Goal: Task Accomplishment & Management: Manage account settings

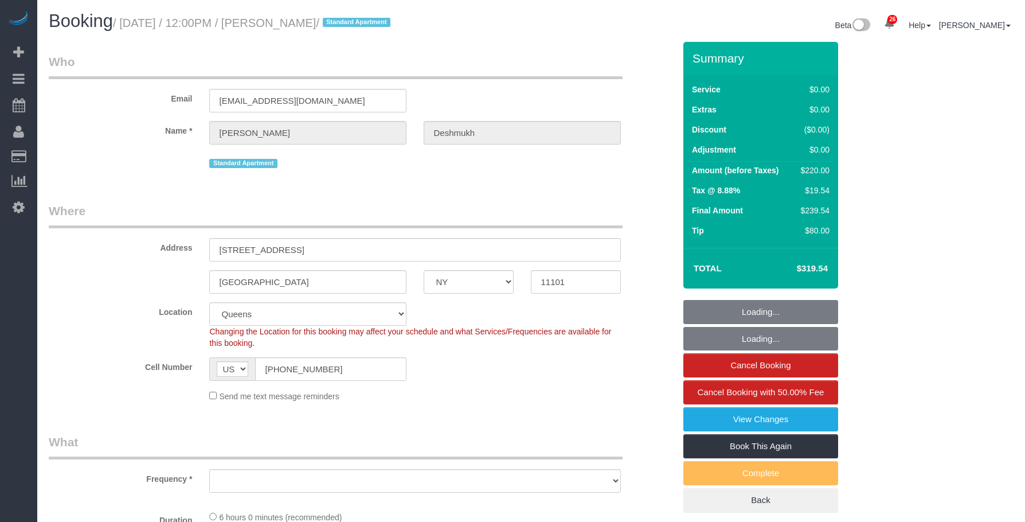
select select "NY"
select select "spot1"
select select "number:59"
select select "number:73"
select select "number:15"
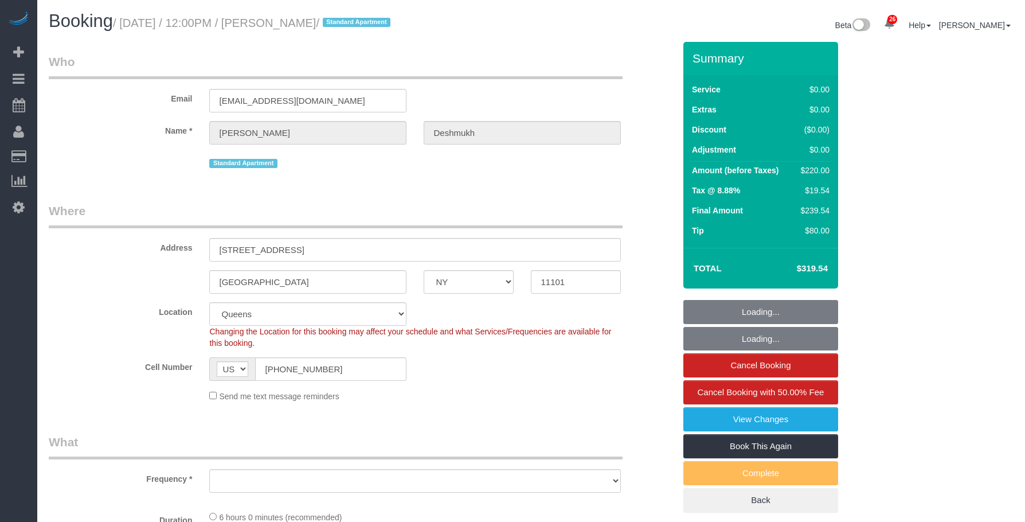
select select "number:6"
select select
select select "object:1504"
select select "2"
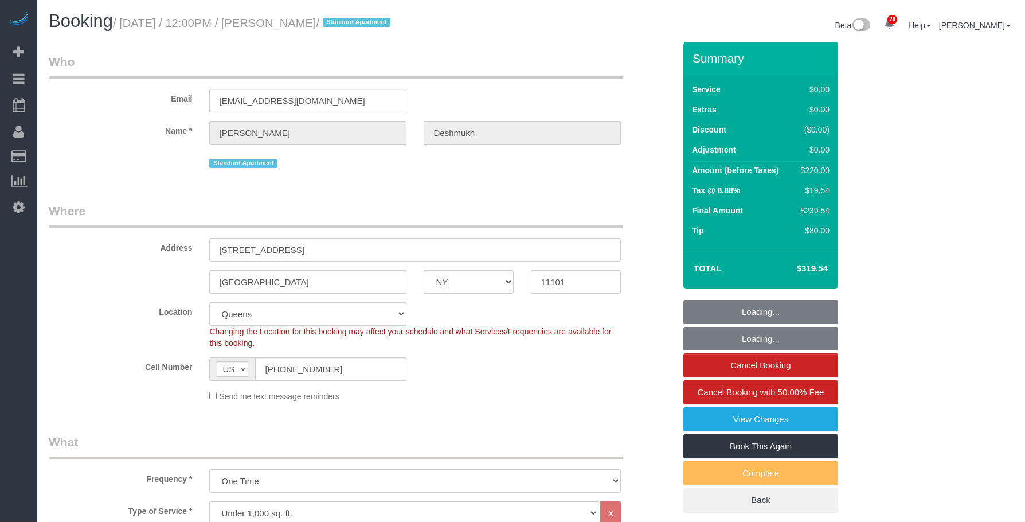
select select "spot46"
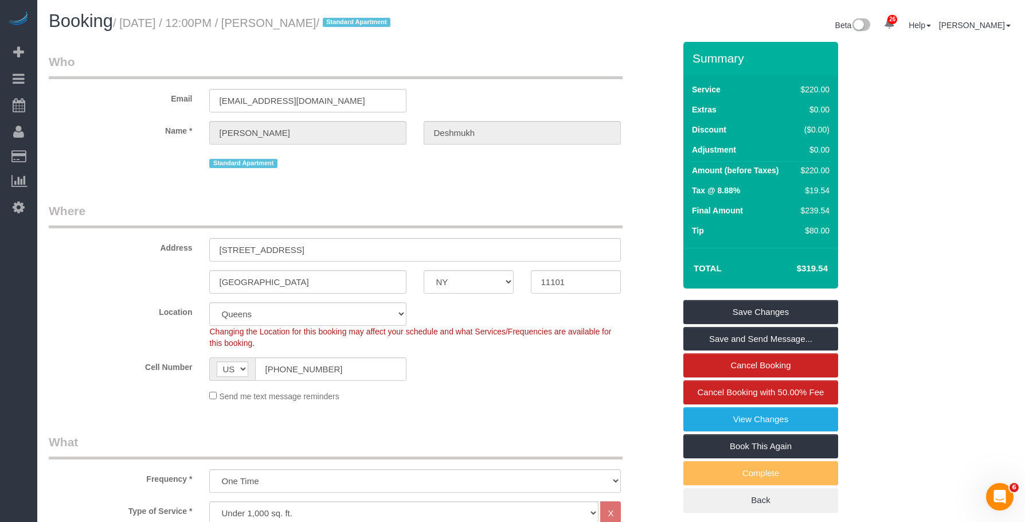
drag, startPoint x: 126, startPoint y: 22, endPoint x: 392, endPoint y: 19, distance: 265.9
click at [392, 19] on small "/ September 25, 2025 / 12:00PM / Michael Deshmukh / Standard Apartment" at bounding box center [253, 23] width 281 height 13
copy small "September 25, 2025 / 12:00PM / Michael Deshmukh"
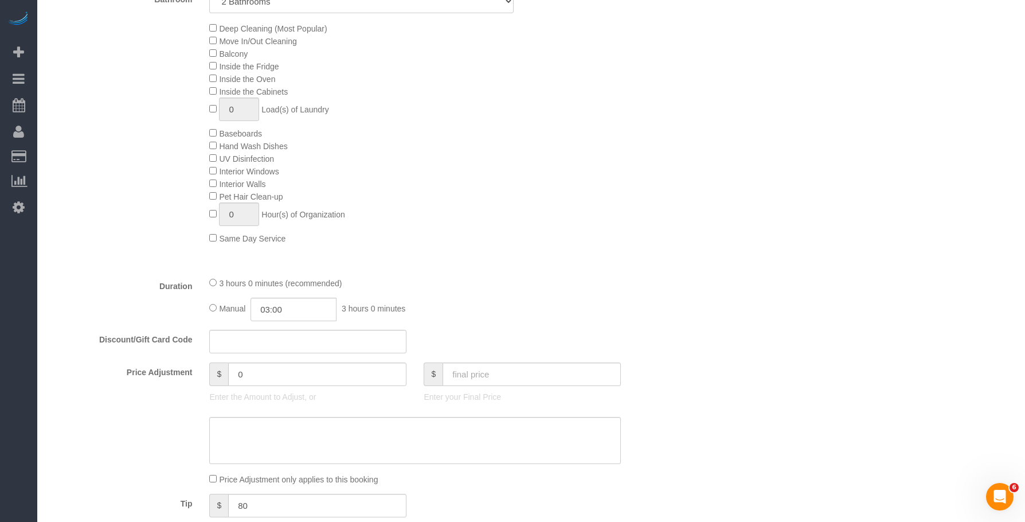
scroll to position [630, 0]
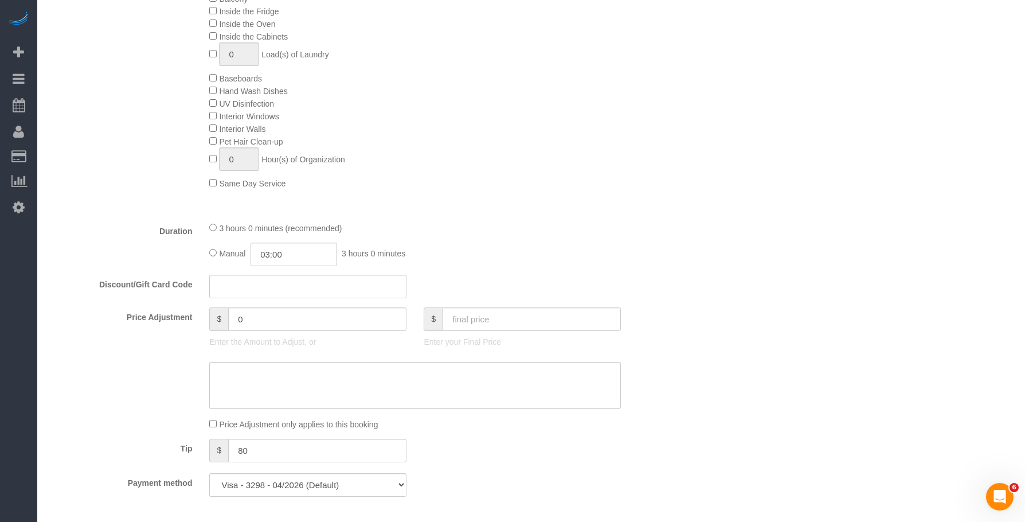
click at [611, 244] on div "Manual 03:00 3 hours 0 minutes" at bounding box center [414, 253] width 411 height 23
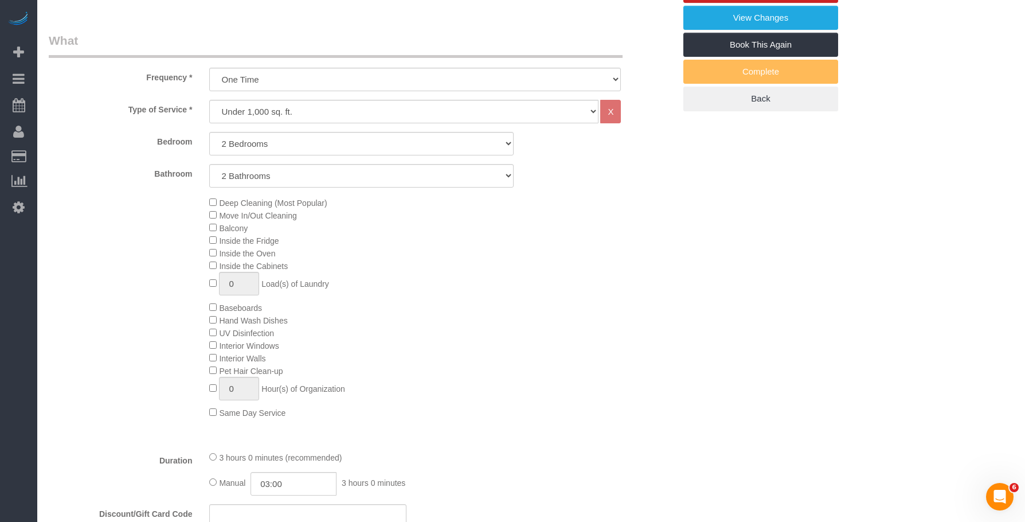
click at [591, 279] on div "Deep Cleaning (Most Popular) Move In/Out Cleaning Balcony Inside the Fridge Ins…" at bounding box center [442, 307] width 482 height 222
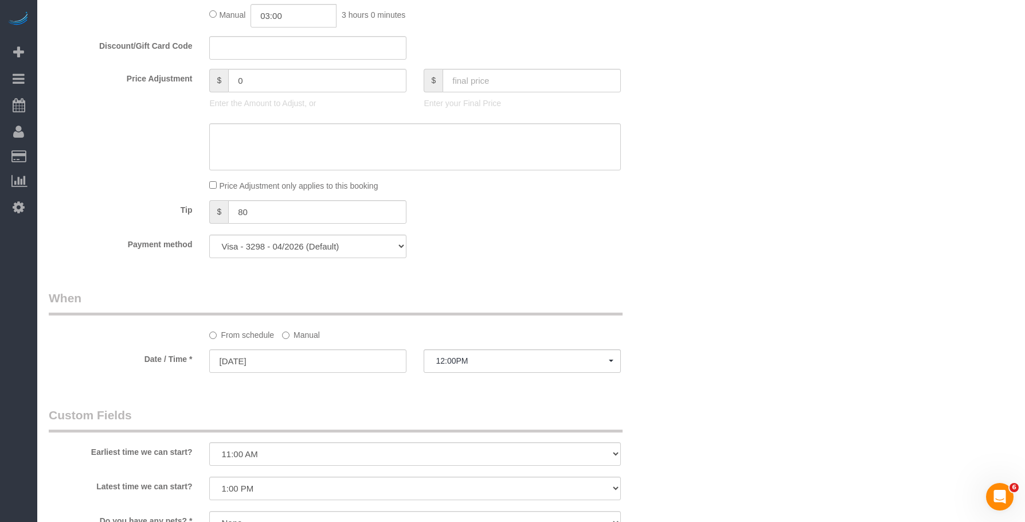
scroll to position [974, 0]
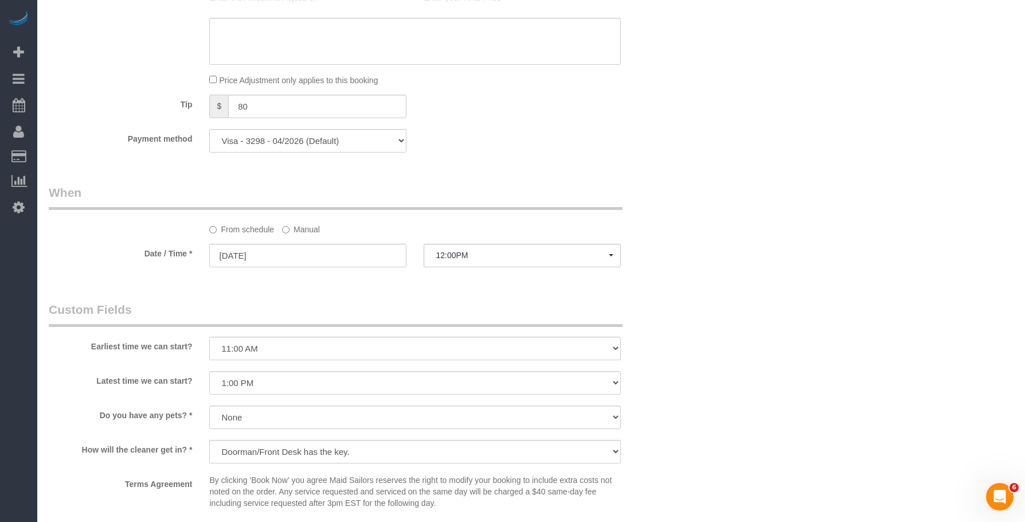
click at [680, 124] on div "Who Email mike012486@gmail.com Name * Michael Deshmukh Standard Apartment Where…" at bounding box center [361, 21] width 643 height 1906
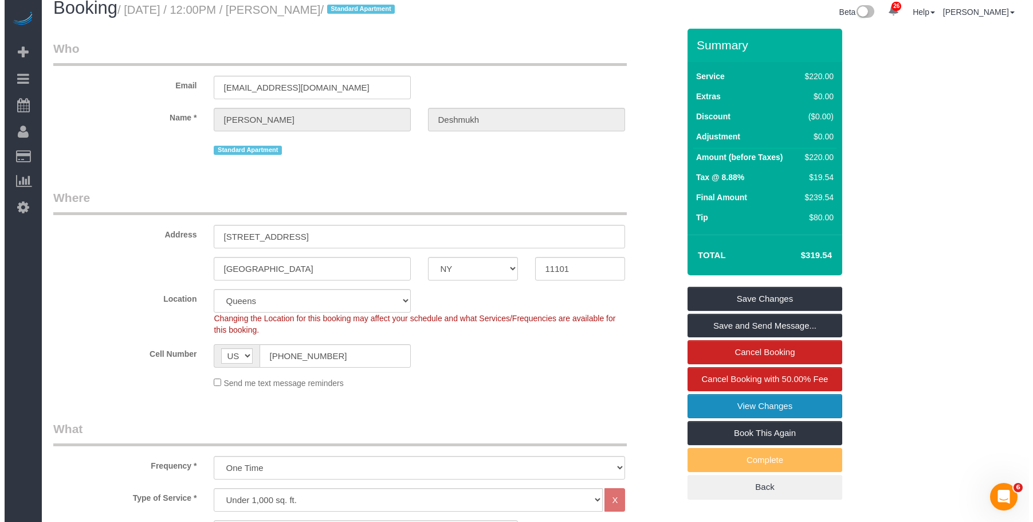
scroll to position [0, 0]
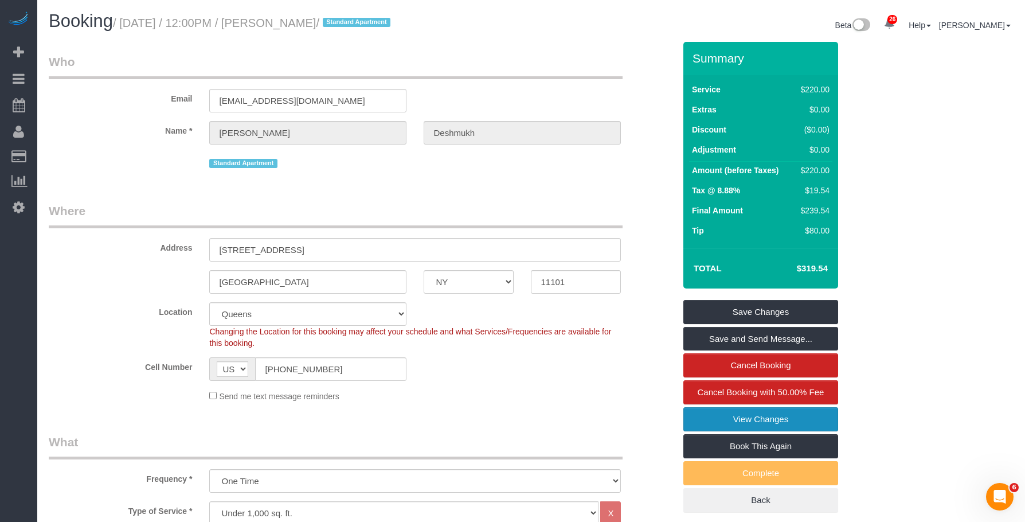
drag, startPoint x: 724, startPoint y: 418, endPoint x: 713, endPoint y: 413, distance: 11.5
click at [724, 418] on link "View Changes" at bounding box center [760, 419] width 155 height 24
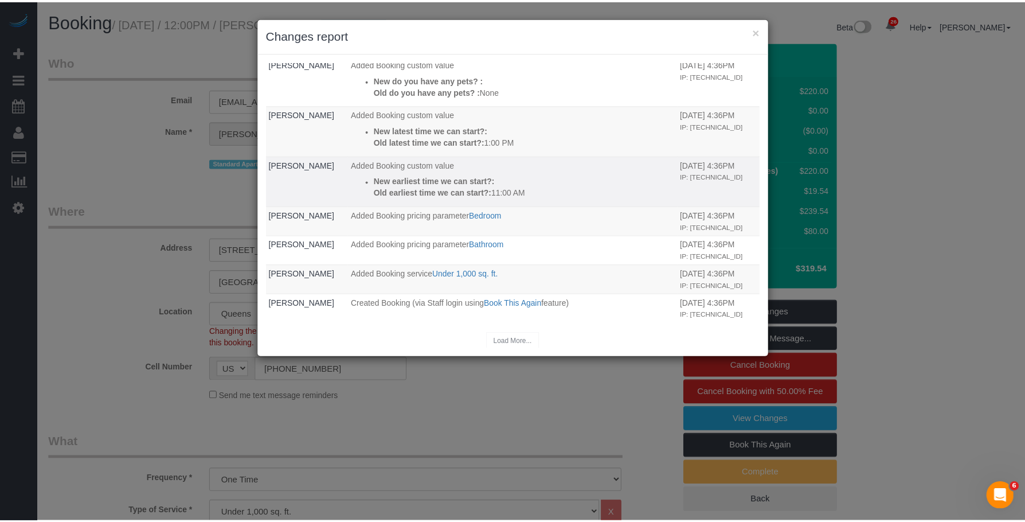
scroll to position [107, 0]
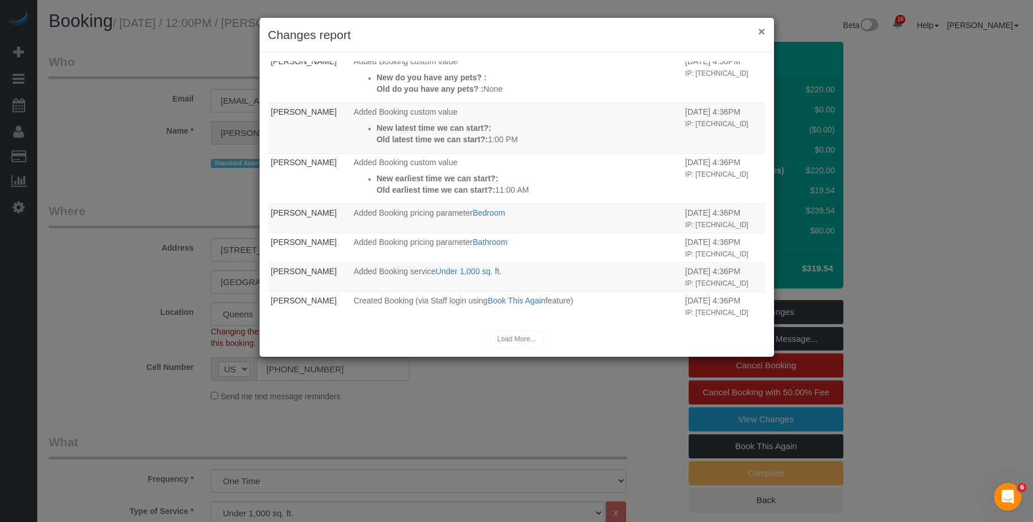
click at [762, 33] on button "×" at bounding box center [761, 31] width 7 height 12
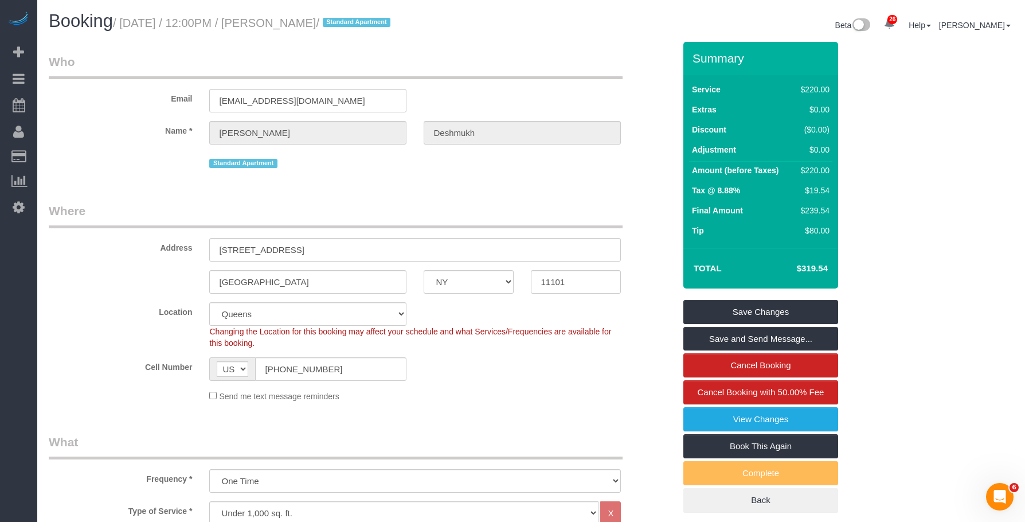
drag, startPoint x: 298, startPoint y: 22, endPoint x: 391, endPoint y: 20, distance: 93.4
click at [391, 20] on small "/ September 25, 2025 / 12:00PM / Michael Deshmukh / Standard Apartment" at bounding box center [253, 23] width 281 height 13
copy small "Michael Deshmukh"
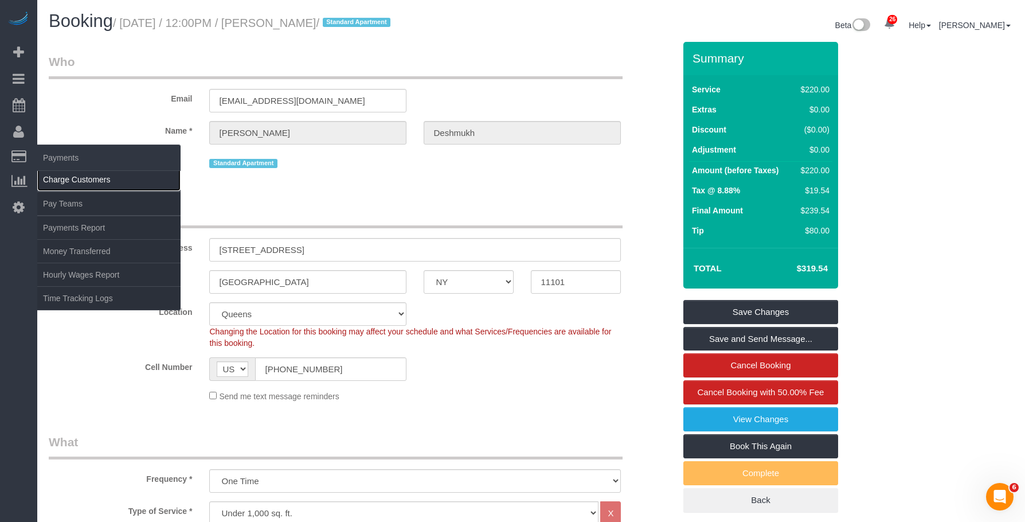
click at [79, 181] on link "Charge Customers" at bounding box center [108, 179] width 143 height 23
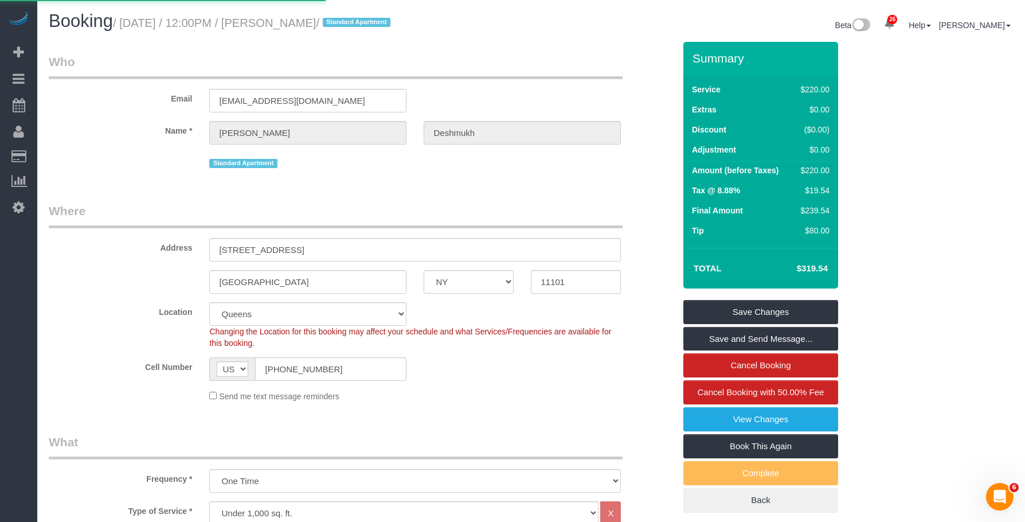
select select
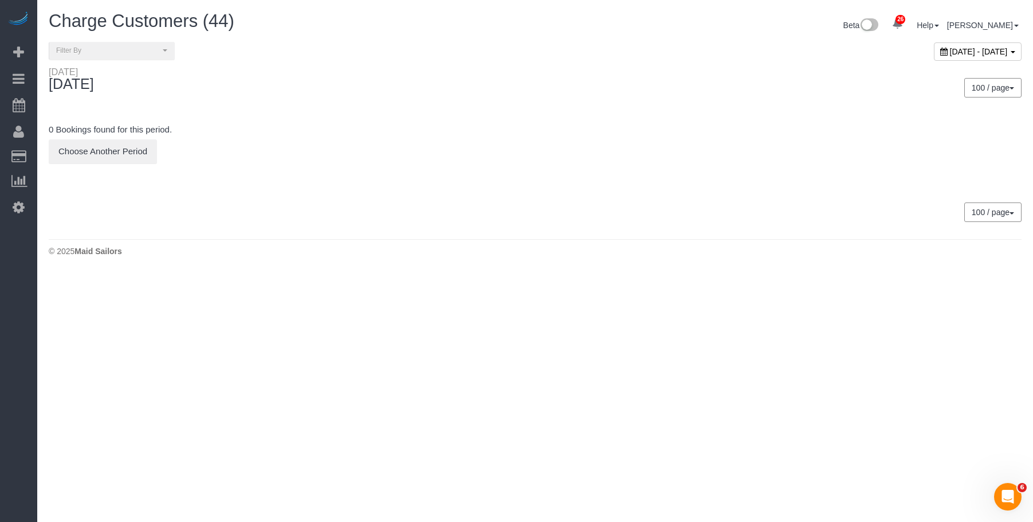
click at [950, 49] on span "September 24, 2025 - September 24, 2025" at bounding box center [979, 51] width 58 height 9
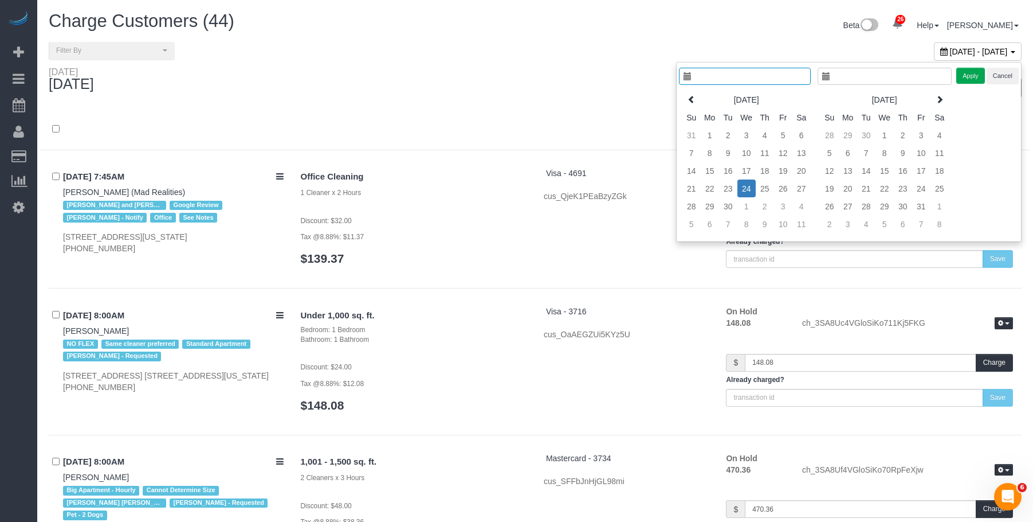
type input "**********"
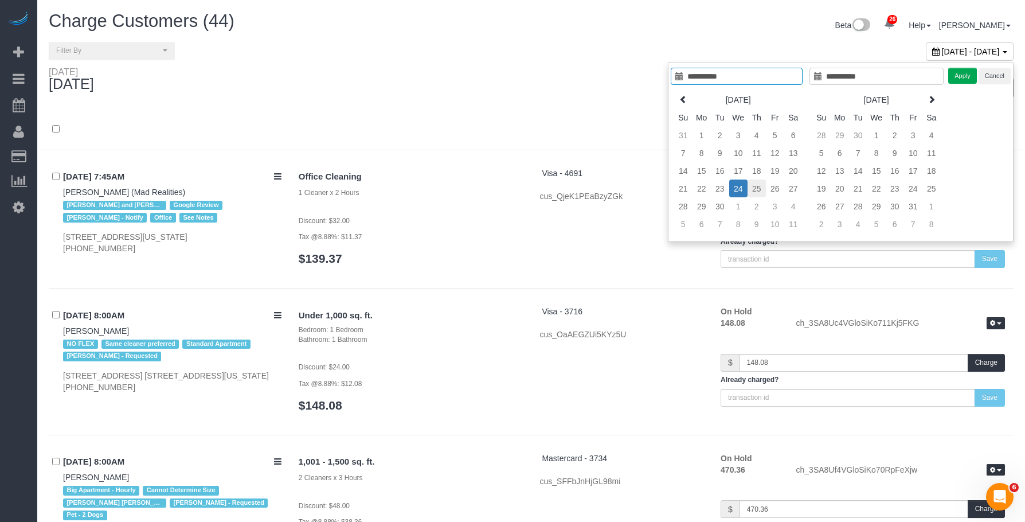
type input "**********"
click at [755, 190] on td "25" at bounding box center [756, 188] width 18 height 18
type input "**********"
click at [755, 190] on td "25" at bounding box center [756, 188] width 18 height 18
type input "**********"
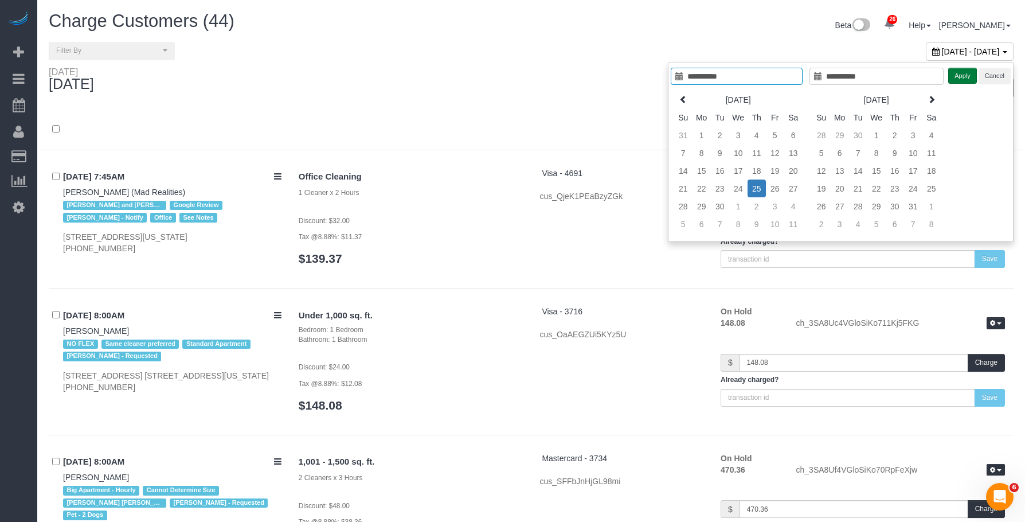
click at [961, 79] on button "Apply" at bounding box center [962, 76] width 29 height 17
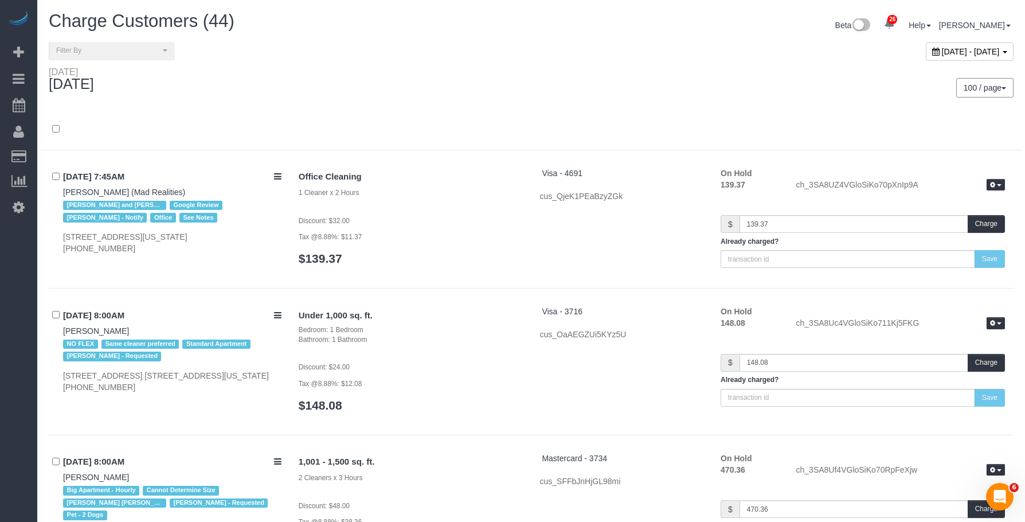
click at [464, 97] on div "Thursday September 25, 2025 100 / page 10 / page 20 / page 30 / page 40 / page …" at bounding box center [531, 87] width 982 height 42
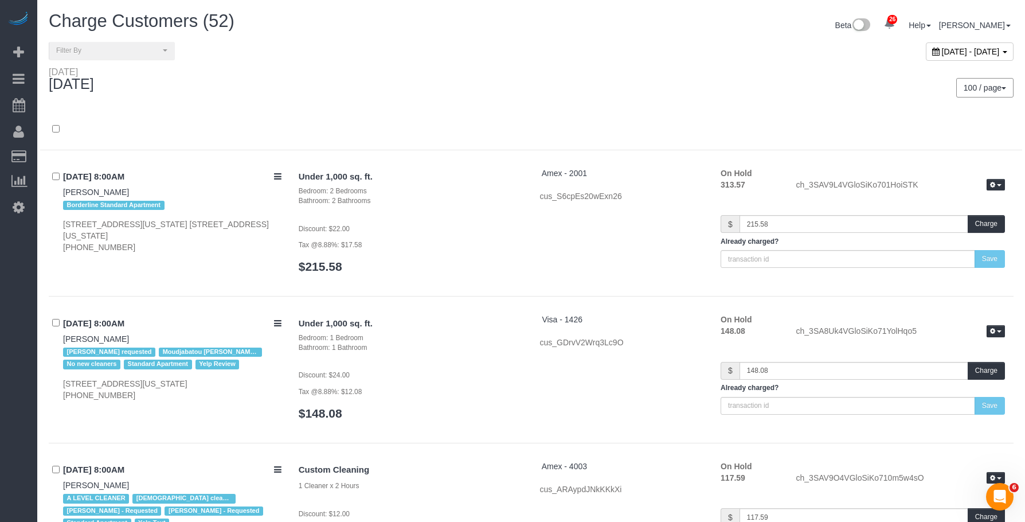
scroll to position [5540, 0]
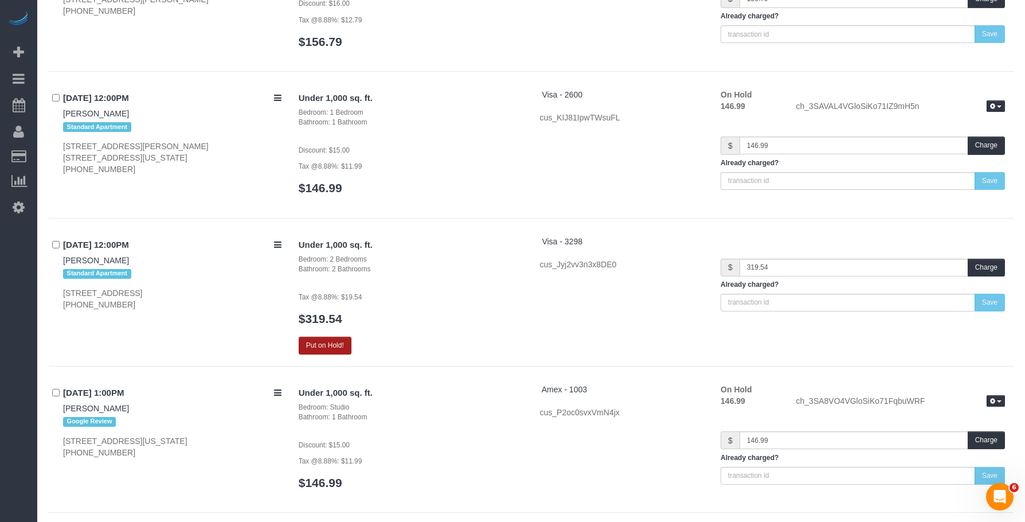
click at [317, 339] on button "Put on Hold!" at bounding box center [325, 345] width 53 height 18
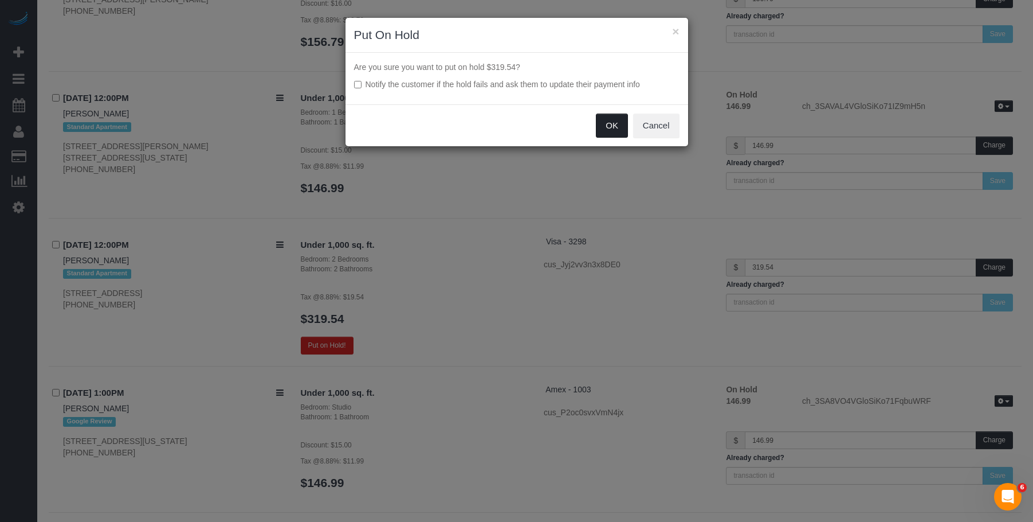
click at [610, 124] on button "OK" at bounding box center [612, 125] width 32 height 24
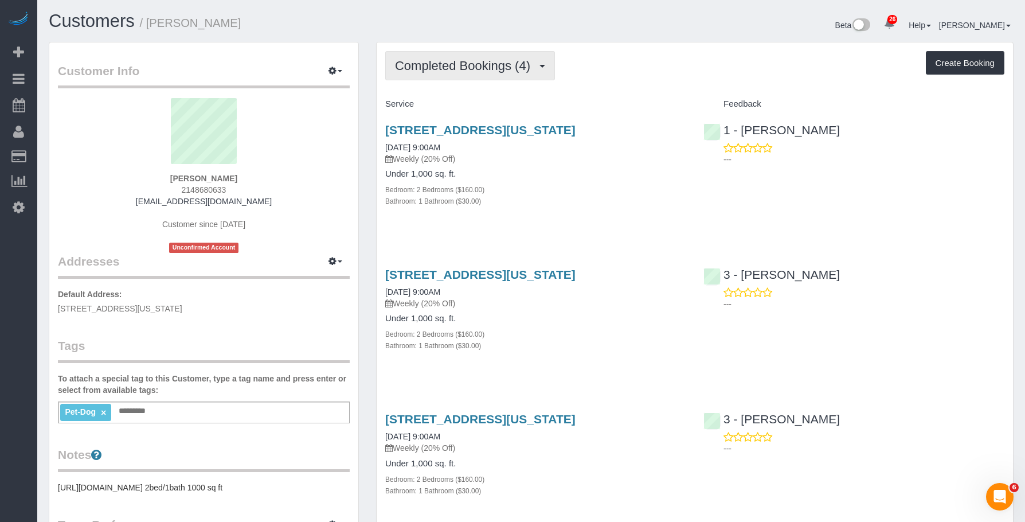
click at [443, 62] on span "Completed Bookings (4)" at bounding box center [465, 65] width 141 height 14
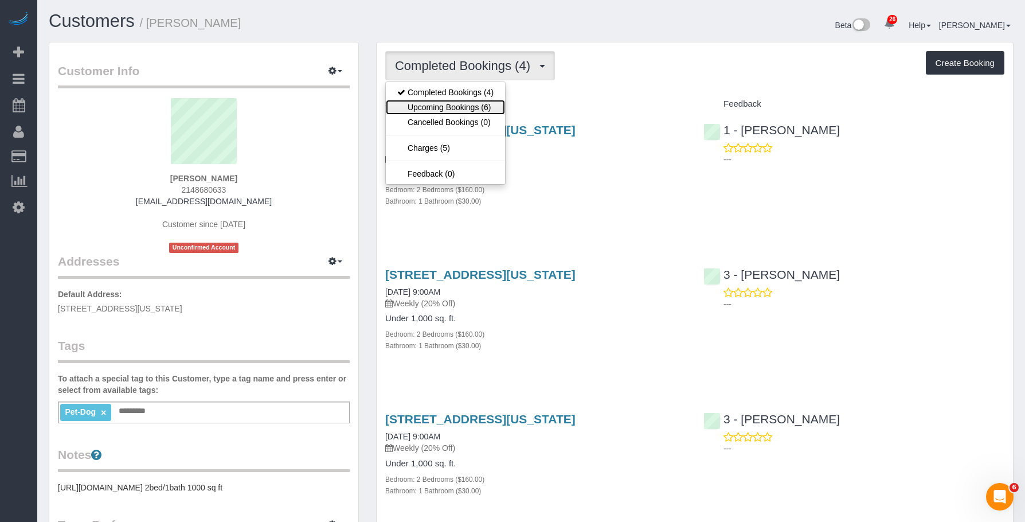
click at [444, 100] on link "Upcoming Bookings (6)" at bounding box center [445, 107] width 119 height 15
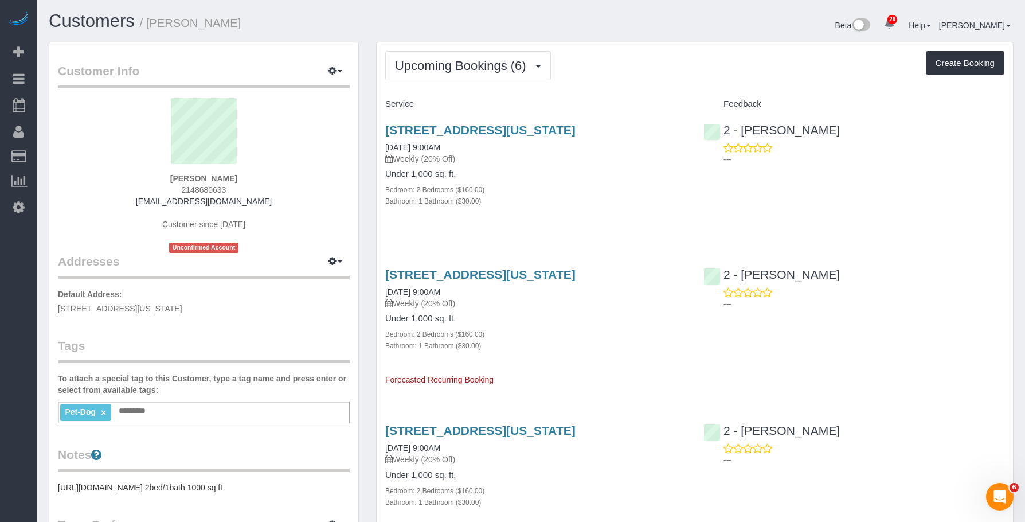
drag, startPoint x: 147, startPoint y: 27, endPoint x: 224, endPoint y: 28, distance: 76.8
click at [224, 28] on h1 "Customers / [PERSON_NAME]" at bounding box center [286, 20] width 474 height 19
copy small "[PERSON_NAME]"
drag, startPoint x: 441, startPoint y: 75, endPoint x: 441, endPoint y: 103, distance: 28.1
click at [441, 76] on button "Upcoming Bookings (6)" at bounding box center [468, 65] width 166 height 29
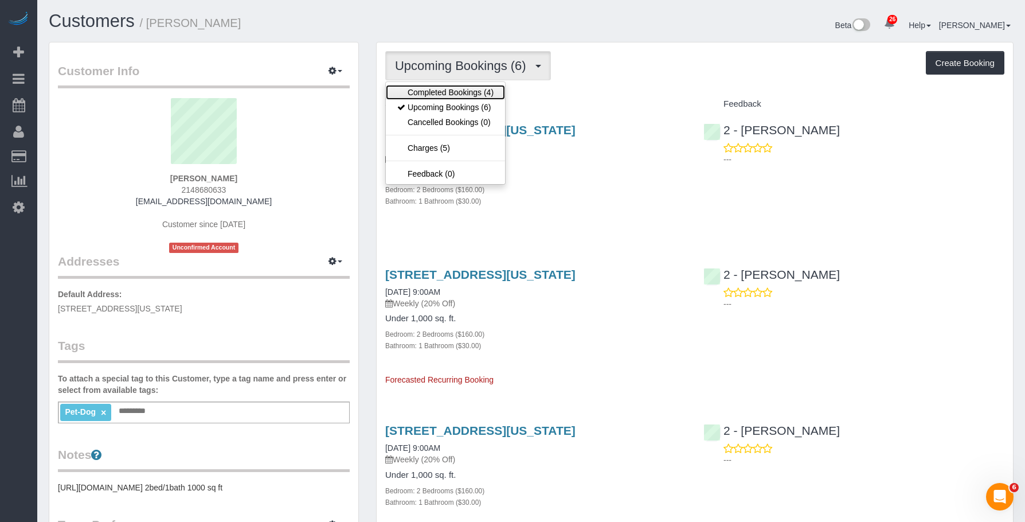
click at [440, 91] on link "Completed Bookings (4)" at bounding box center [445, 92] width 119 height 15
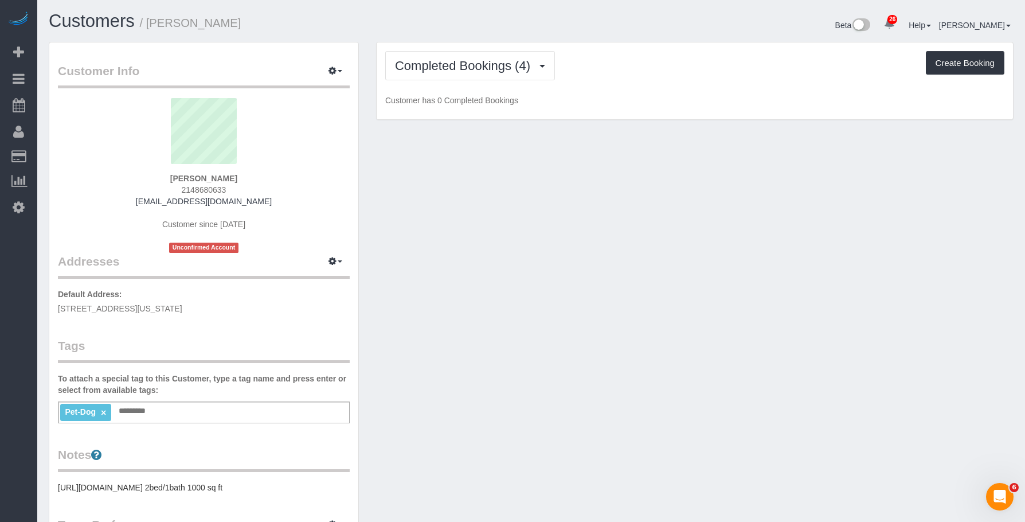
click at [170, 22] on small "/ [PERSON_NAME]" at bounding box center [190, 23] width 101 height 13
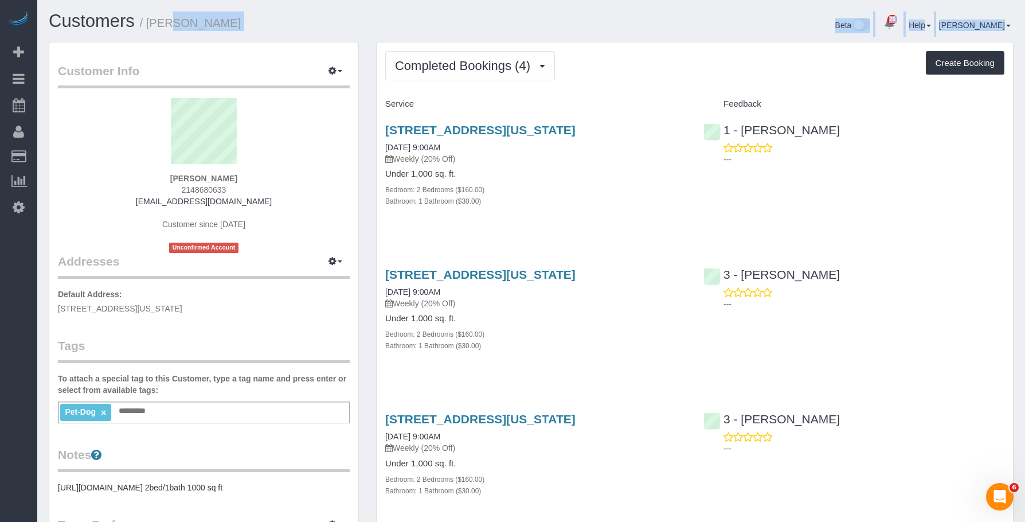
drag, startPoint x: 210, startPoint y: 9, endPoint x: 253, endPoint y: 9, distance: 42.4
click at [253, 9] on div "Customers / [PERSON_NAME] Beta 26 Your Notifications You have 0 alerts × You ha…" at bounding box center [530, 426] width 987 height 852
click at [319, 18] on h1 "Customers / [PERSON_NAME]" at bounding box center [286, 20] width 474 height 19
drag, startPoint x: 157, startPoint y: 22, endPoint x: 216, endPoint y: 21, distance: 59.0
click at [216, 21] on h1 "Customers / [PERSON_NAME]" at bounding box center [286, 20] width 474 height 19
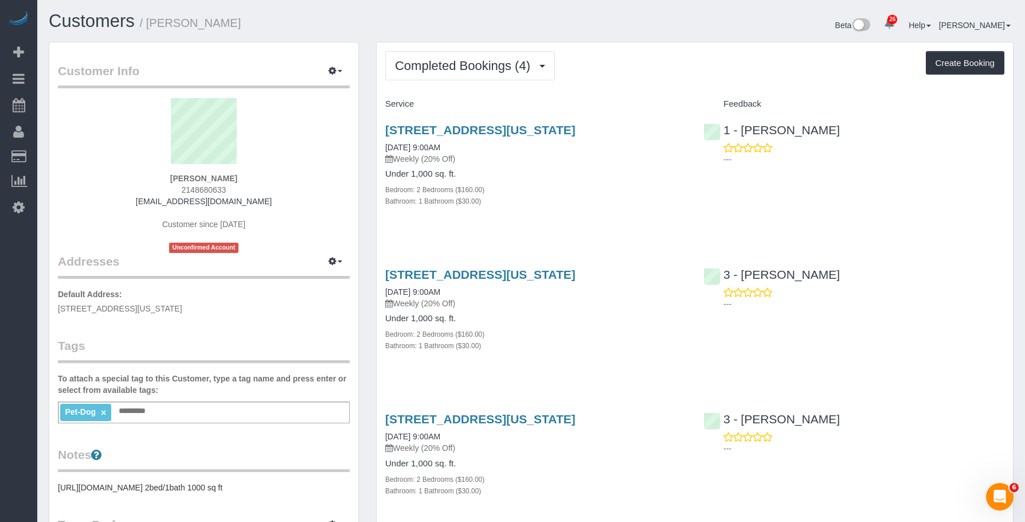
copy small "[PERSON_NAME]"
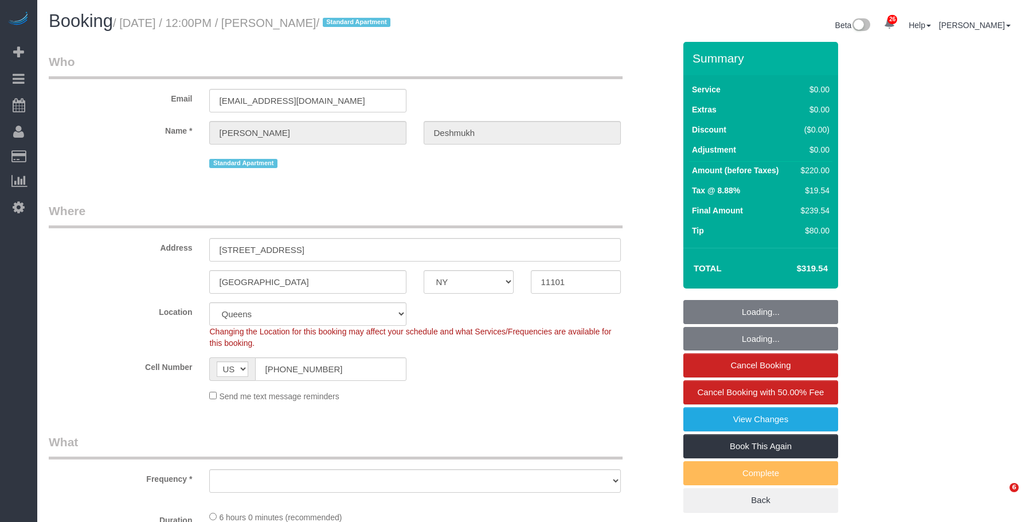
select select "NY"
select select "number:59"
select select "number:73"
select select "number:15"
select select "number:6"
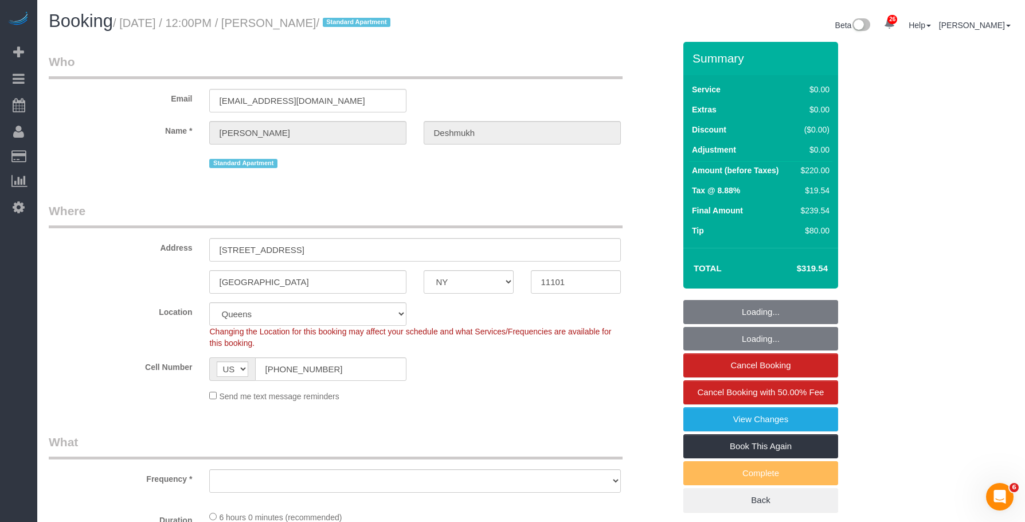
select select "object:1504"
select select "spot1"
select select "2"
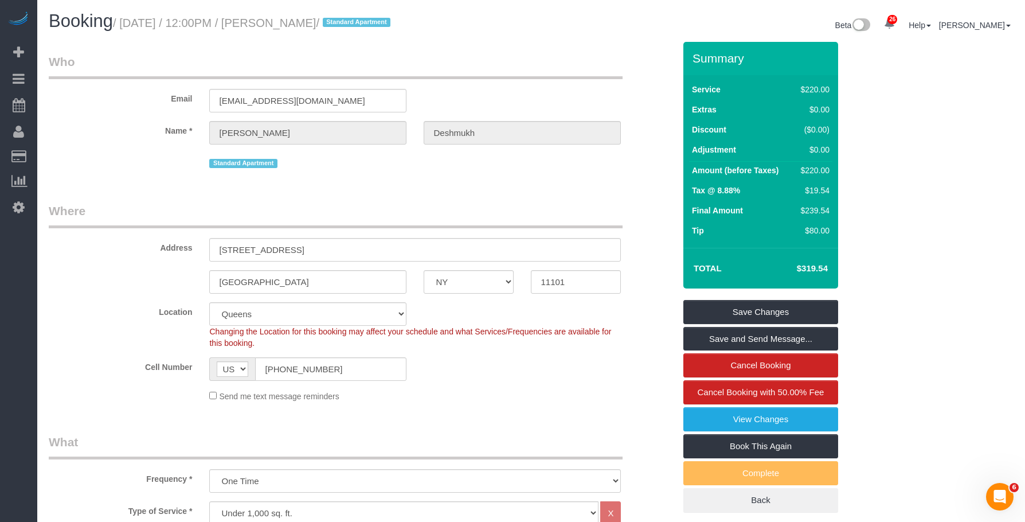
drag, startPoint x: 633, startPoint y: 60, endPoint x: 648, endPoint y: 49, distance: 19.3
click at [637, 56] on div "Email mike012486@gmail.com" at bounding box center [361, 82] width 643 height 59
drag, startPoint x: 338, startPoint y: 375, endPoint x: 77, endPoint y: 348, distance: 262.1
click at [77, 348] on sui-booking-location "Location Manhattan Austin Boston Bronx Brooklyn Charlotte Denver New Jersey Por…" at bounding box center [362, 352] width 626 height 100
click at [511, 68] on legend "Who" at bounding box center [336, 66] width 574 height 26
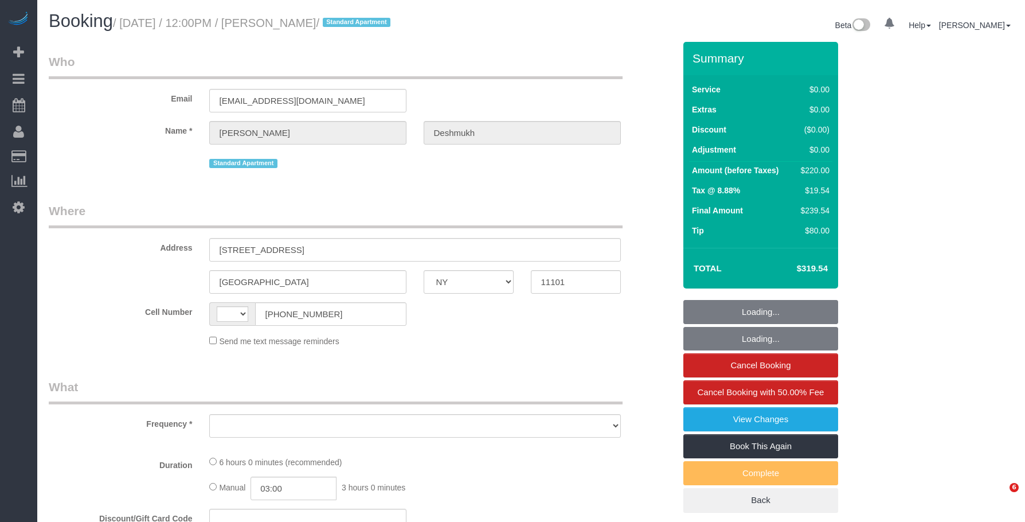
select select "NY"
select select "object:566"
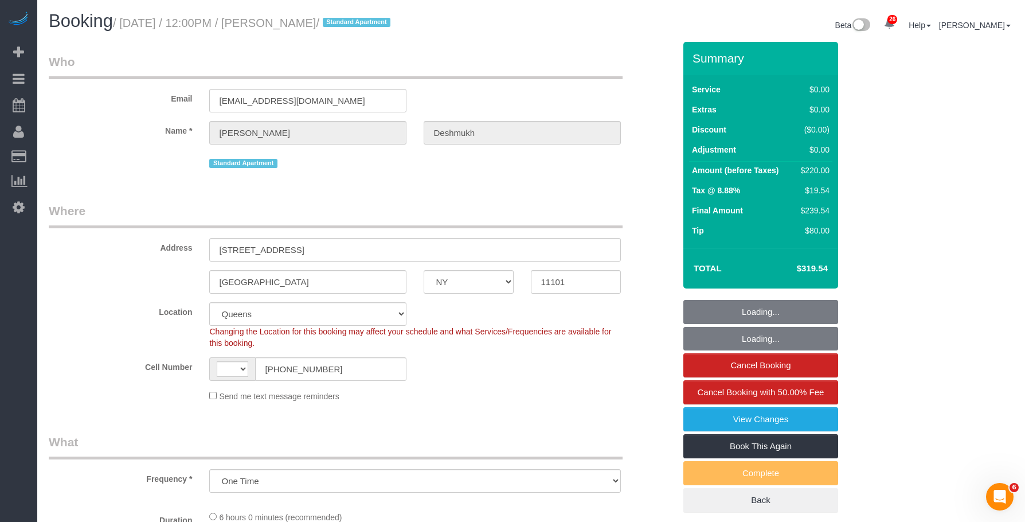
select select "string:US"
select select "string:stripe-pm_1R1vrD4VGloSiKo7D9kUgxNx"
select select "object:819"
select select "number:59"
select select "number:73"
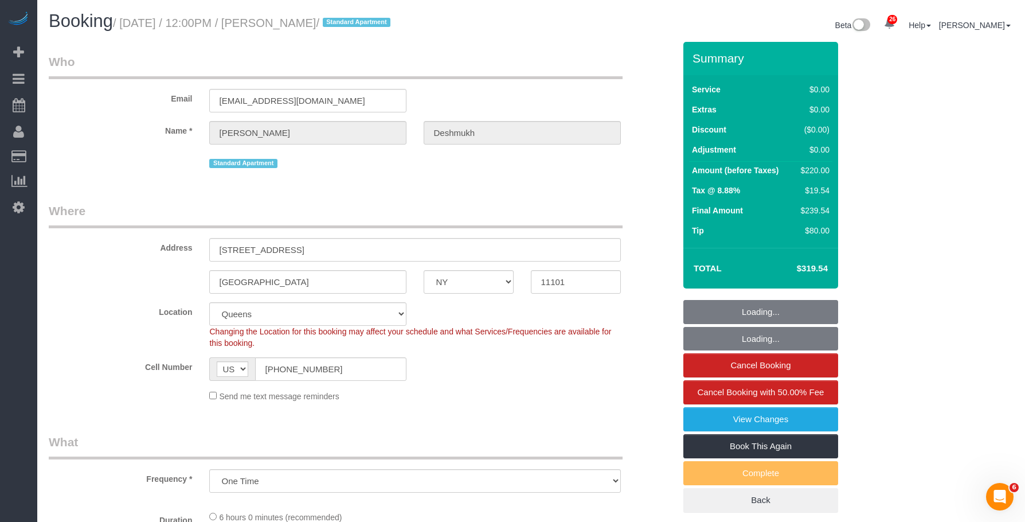
select select "number:15"
select select "number:6"
select select "spot1"
select select "2"
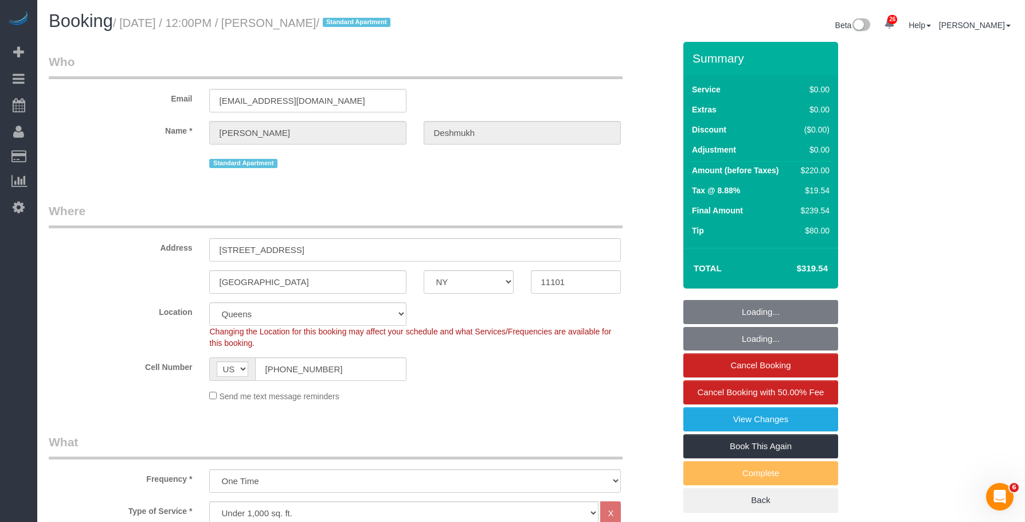
select select "2"
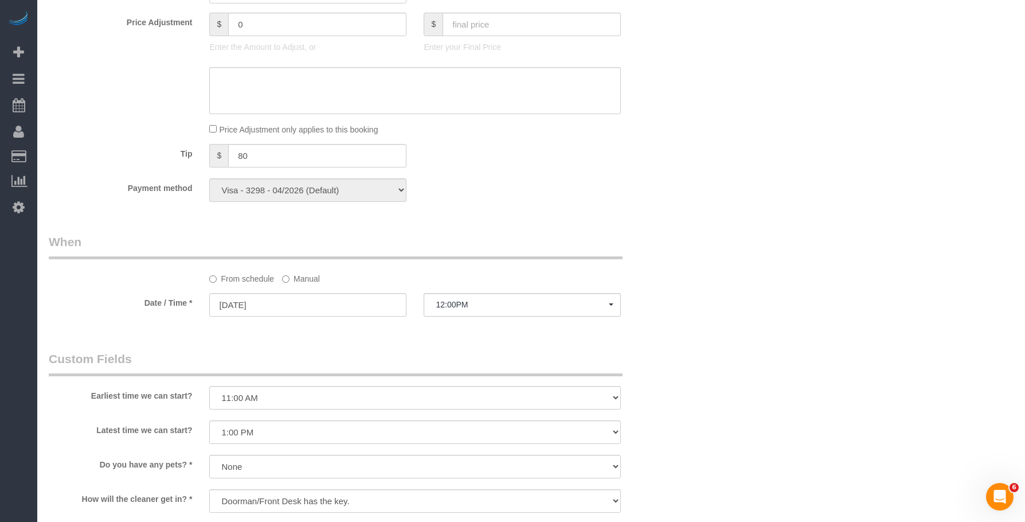
scroll to position [974, 0]
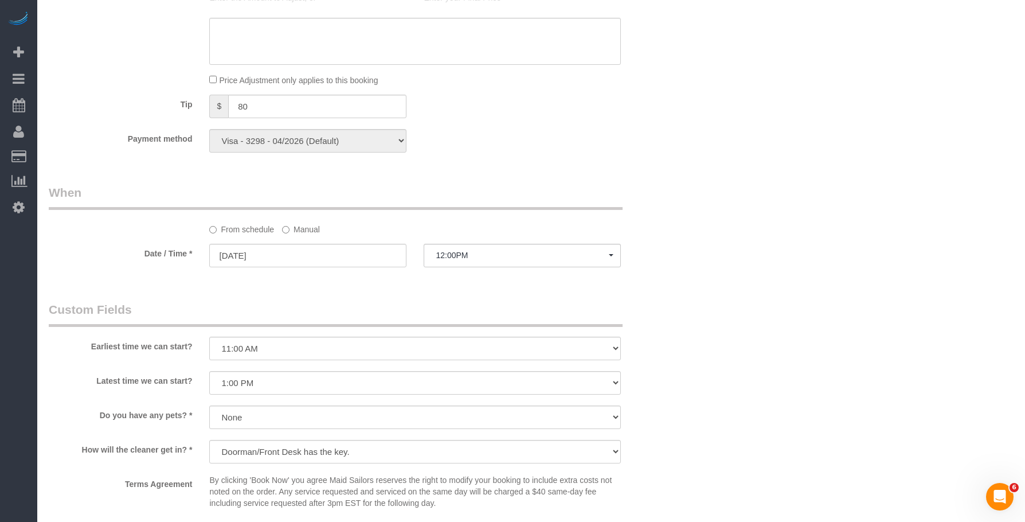
click at [305, 231] on label "Manual" at bounding box center [301, 226] width 38 height 15
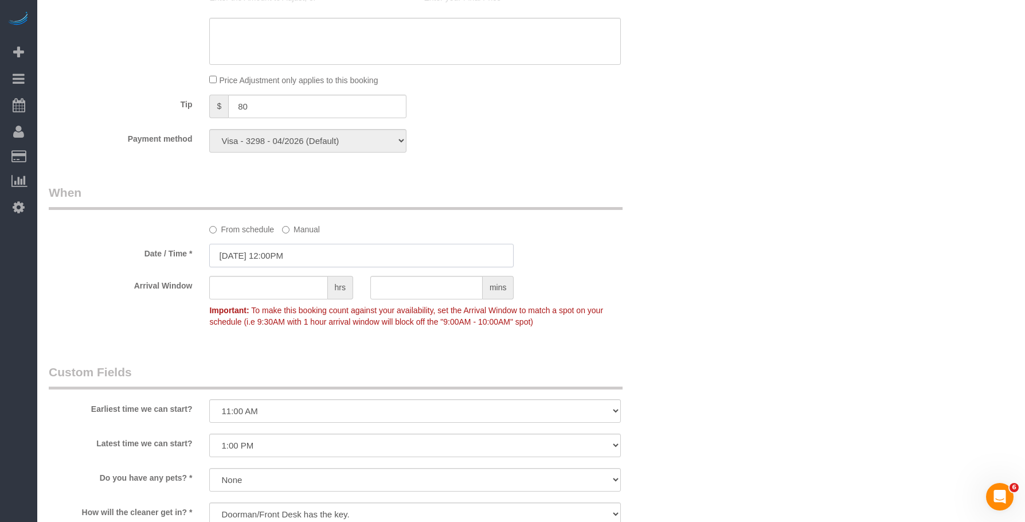
click at [333, 252] on input "09/25/2025 12:00PM" at bounding box center [361, 255] width 304 height 23
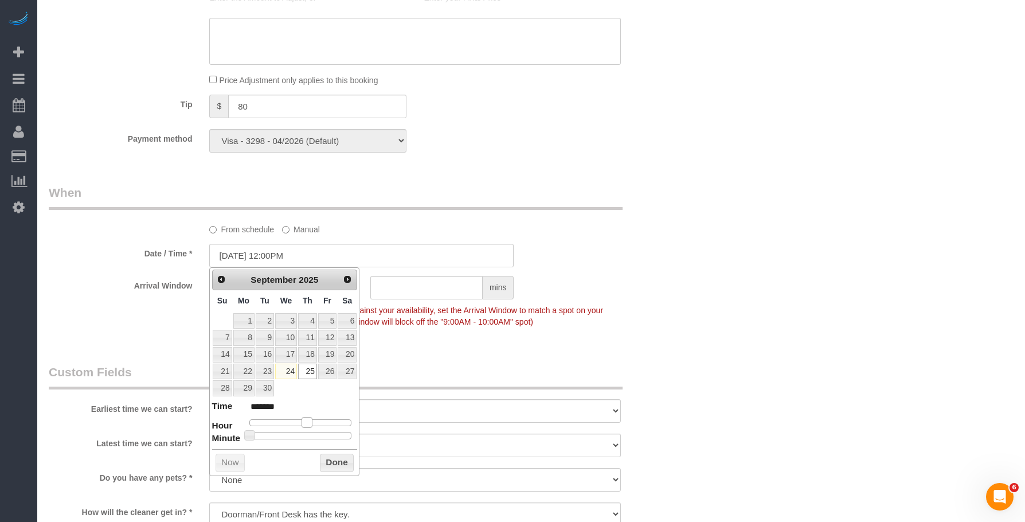
type input "09/25/2025 1:00PM"
type input "******"
click at [308, 425] on span at bounding box center [306, 422] width 10 height 10
click at [707, 303] on div "Who Email mike012486@gmail.com Name * Michael Deshmukh Standard Apartment Where…" at bounding box center [531, 52] width 964 height 1969
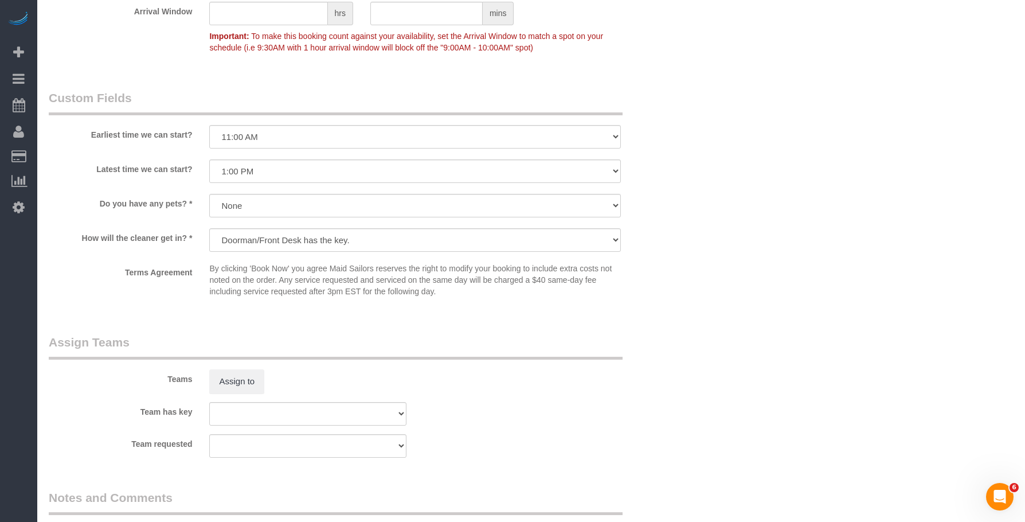
scroll to position [1261, 0]
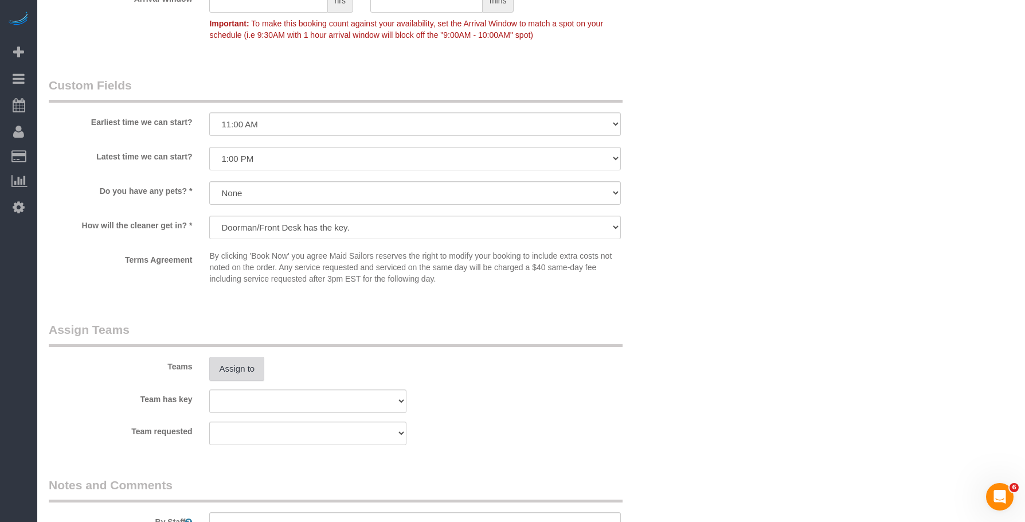
click at [245, 367] on button "Assign to" at bounding box center [236, 368] width 55 height 24
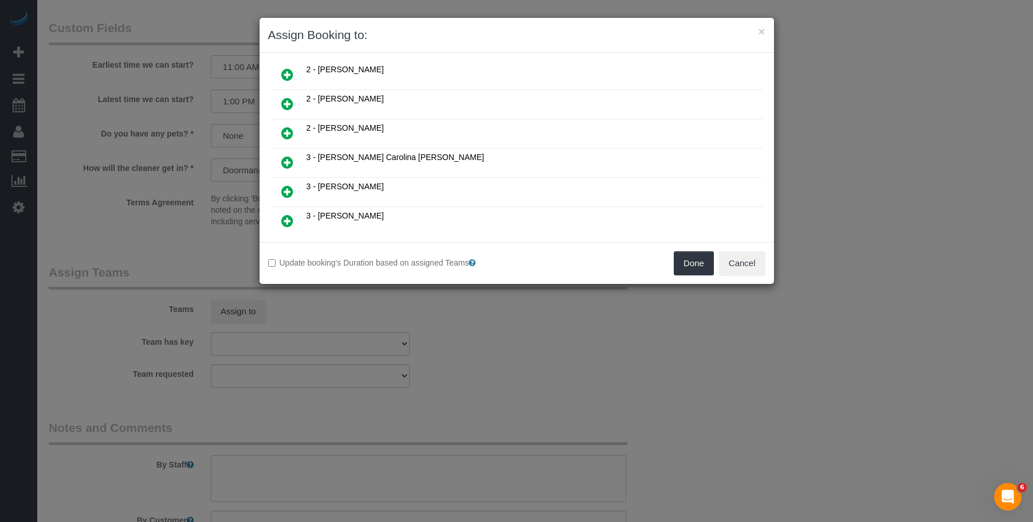
scroll to position [802, 0]
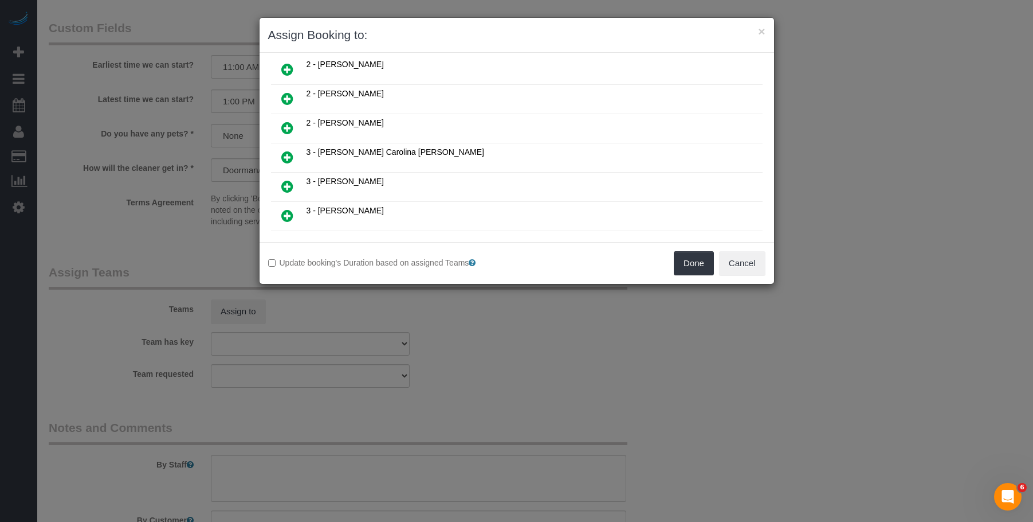
click at [284, 99] on icon at bounding box center [287, 99] width 12 height 14
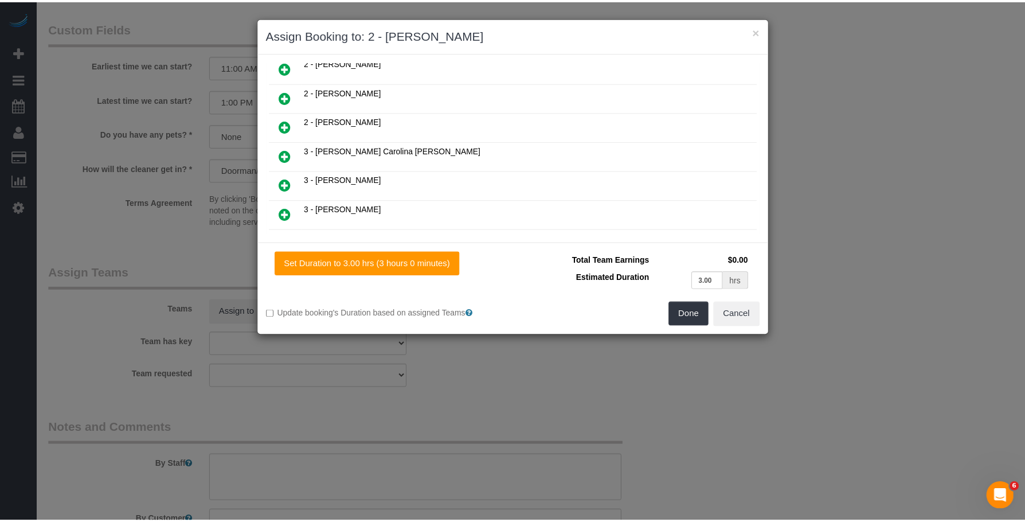
scroll to position [830, 0]
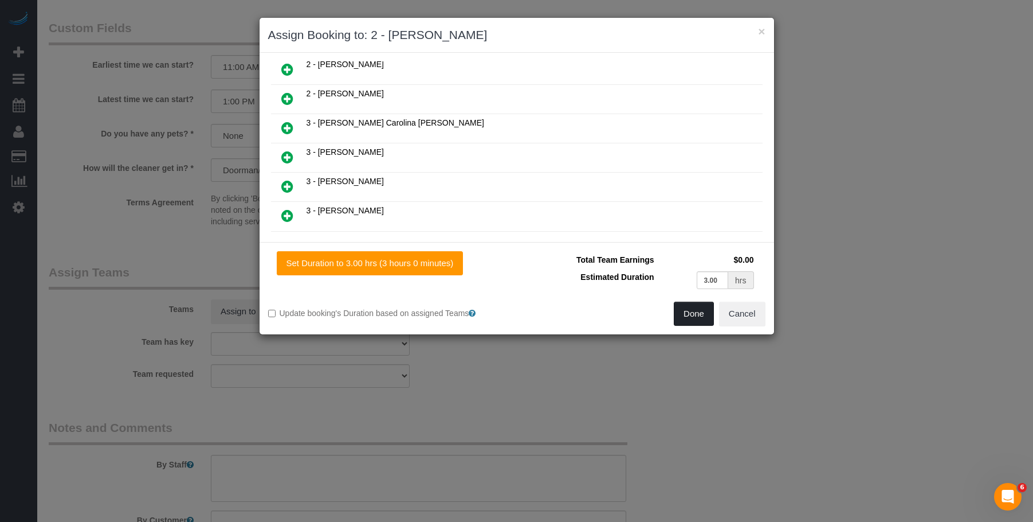
click at [708, 324] on button "Done" at bounding box center [694, 313] width 40 height 24
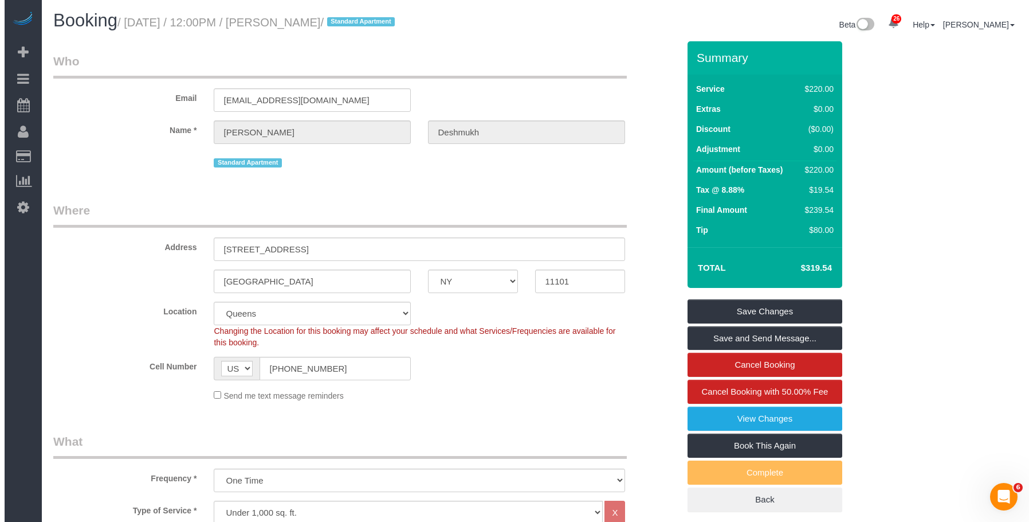
scroll to position [0, 0]
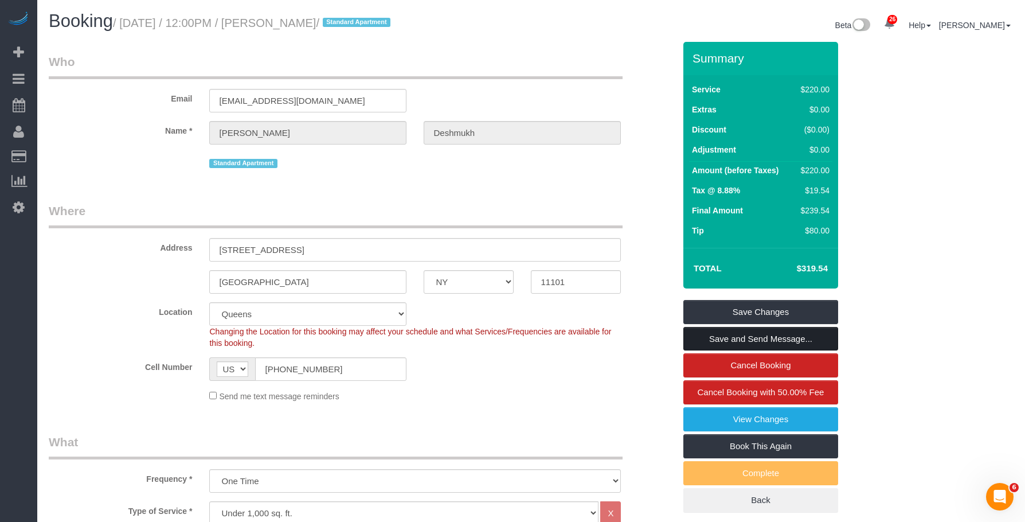
click at [785, 334] on link "Save and Send Message..." at bounding box center [760, 339] width 155 height 24
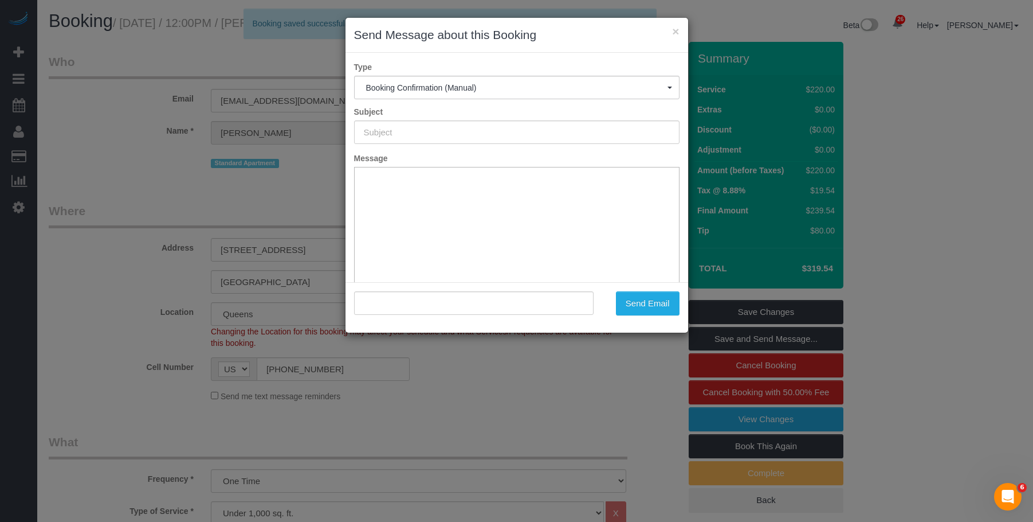
type input "Cleaning Confirmed for 09/25/2025 at 1:00pm"
type input ""Michael Deshmukh" <mike012486@gmail.com>"
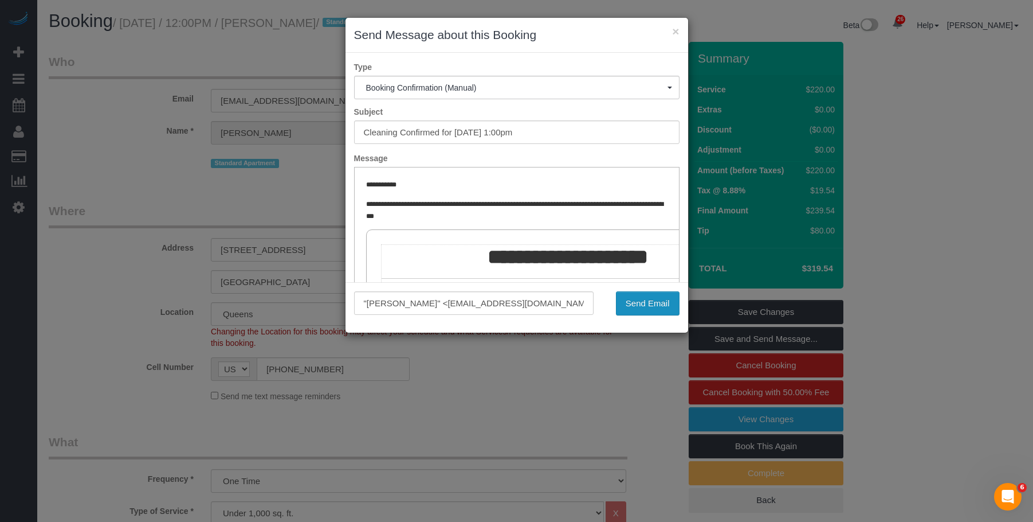
drag, startPoint x: 664, startPoint y: 301, endPoint x: 248, endPoint y: 75, distance: 473.1
click at [664, 301] on button "Send Email" at bounding box center [648, 303] width 64 height 24
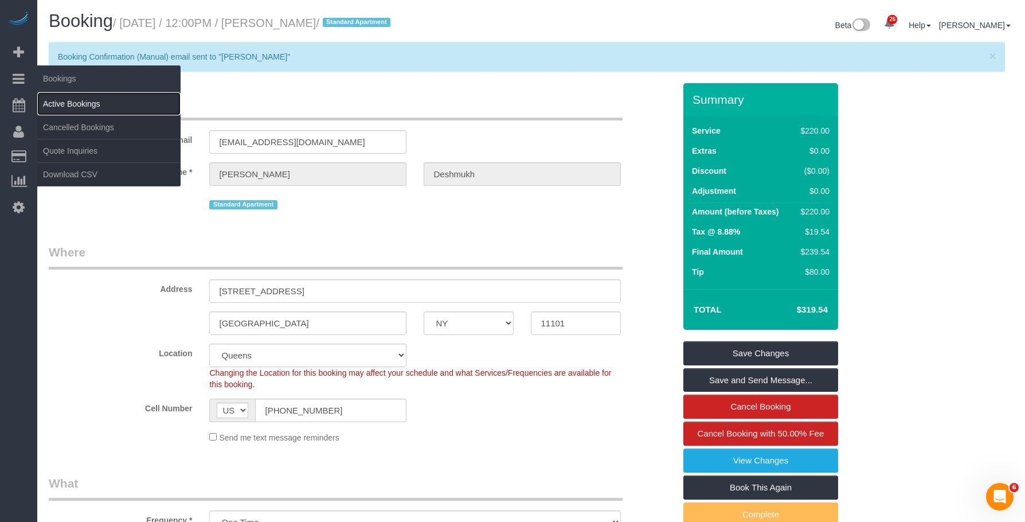
click at [71, 102] on link "Active Bookings" at bounding box center [108, 103] width 143 height 23
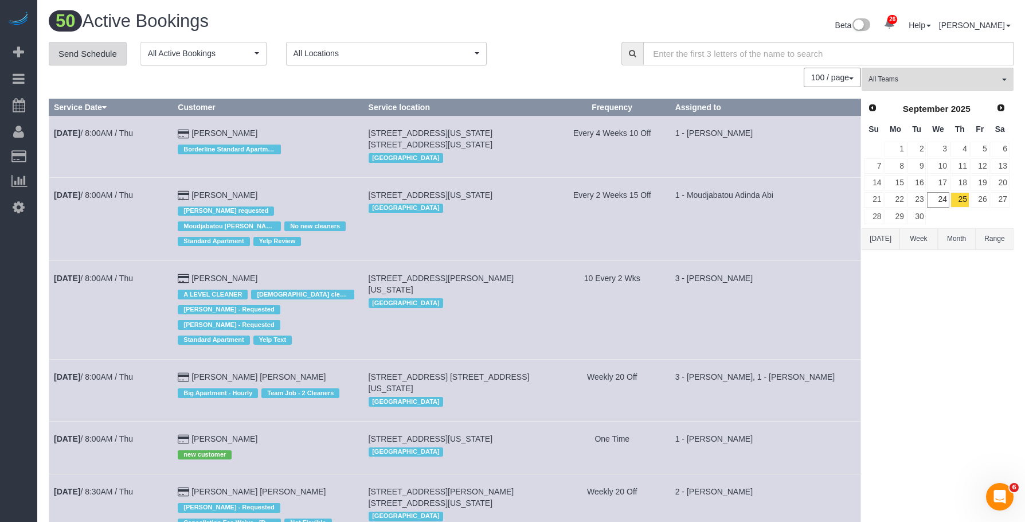
click at [87, 50] on link "Send Schedule" at bounding box center [88, 54] width 78 height 24
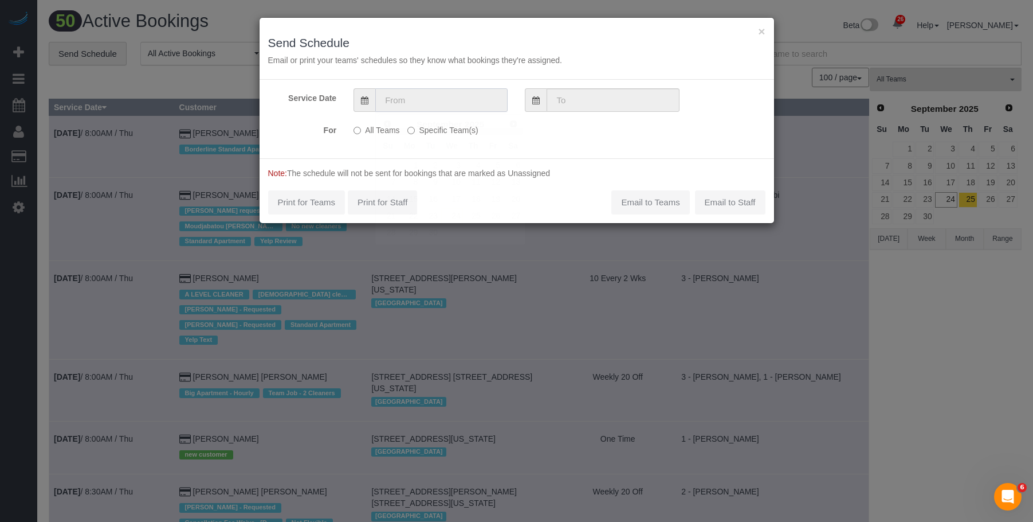
click at [432, 103] on input "text" at bounding box center [441, 99] width 132 height 23
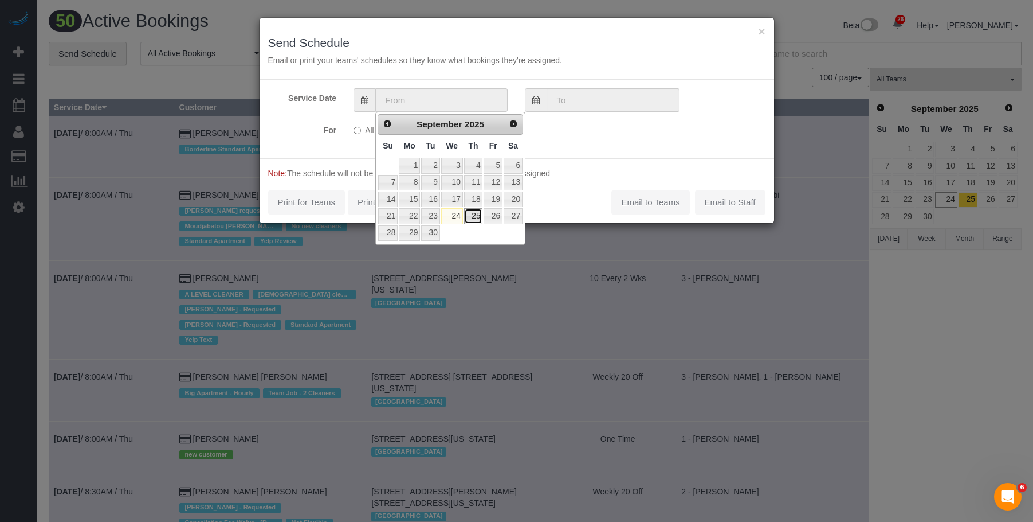
click at [475, 212] on link "25" at bounding box center [473, 215] width 19 height 15
type input "09/25/2025"
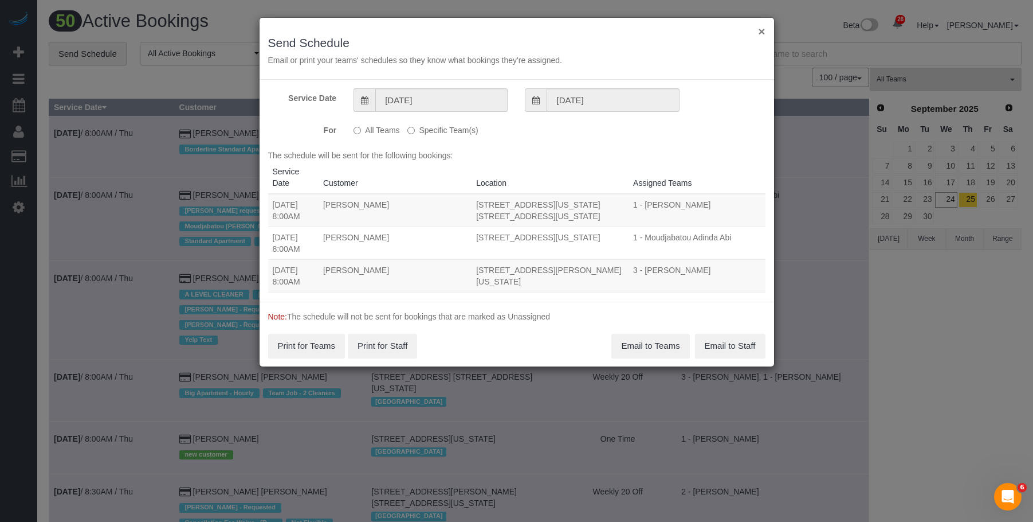
click at [764, 30] on button "×" at bounding box center [761, 31] width 7 height 12
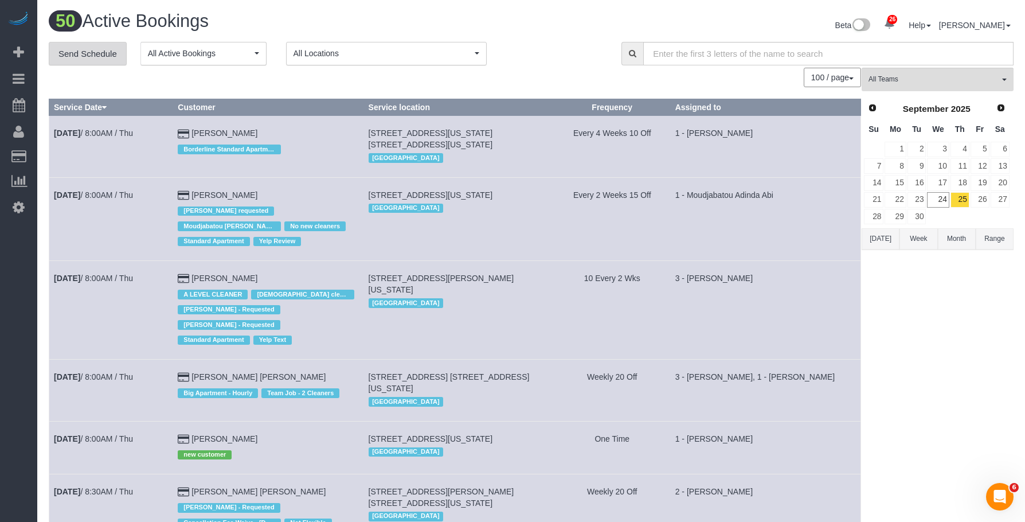
click at [91, 51] on link "Send Schedule" at bounding box center [88, 54] width 78 height 24
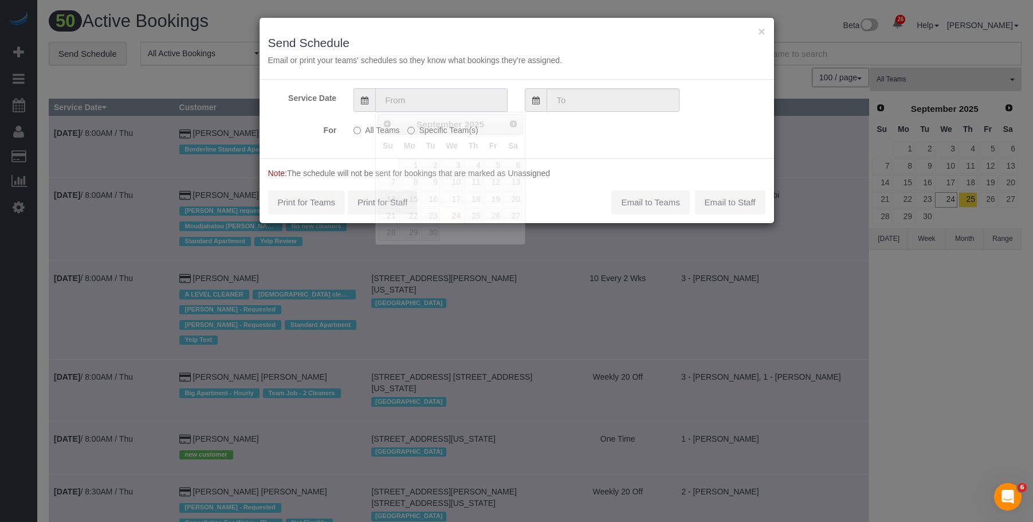
click at [445, 95] on input "text" at bounding box center [441, 99] width 132 height 23
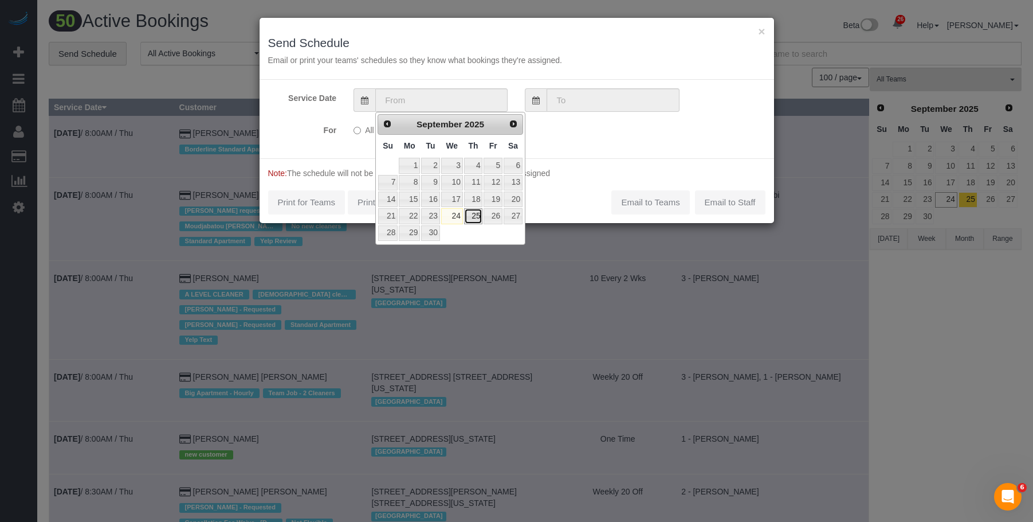
click at [476, 219] on link "25" at bounding box center [473, 215] width 19 height 15
type input "09/25/2025"
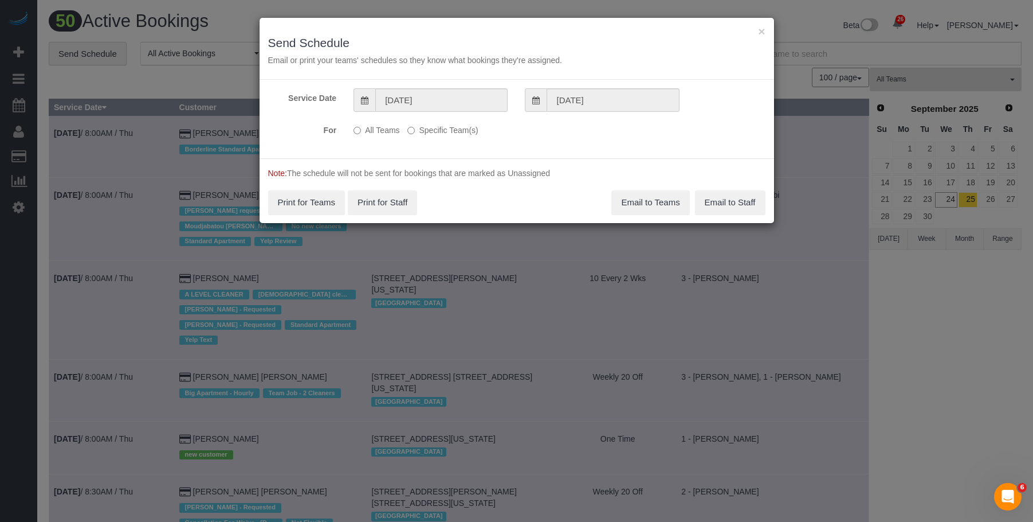
drag, startPoint x: 462, startPoint y: 131, endPoint x: 527, endPoint y: 162, distance: 72.0
click at [462, 131] on label "Specific Team(s)" at bounding box center [442, 127] width 70 height 15
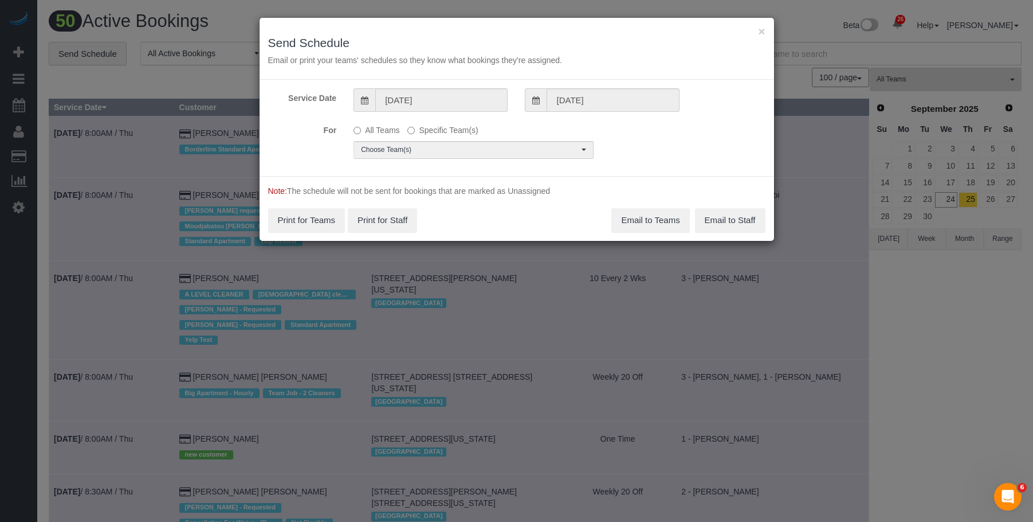
click at [535, 137] on div "All Teams Specific Team(s) Choose Team(s) * - K.J. *Irene Flores - Test 0 - Chr…" at bounding box center [473, 139] width 257 height 38
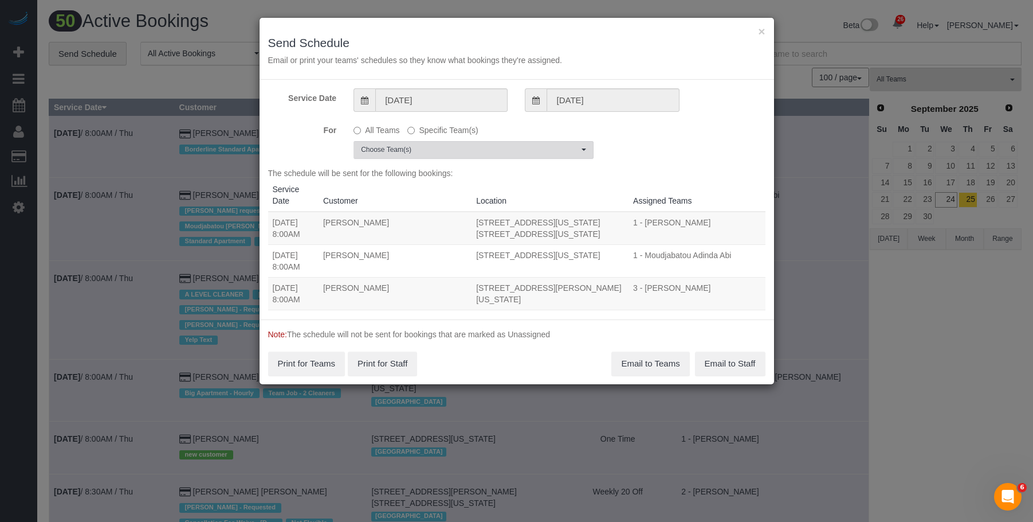
click at [532, 148] on span "Choose Team(s)" at bounding box center [470, 150] width 218 height 10
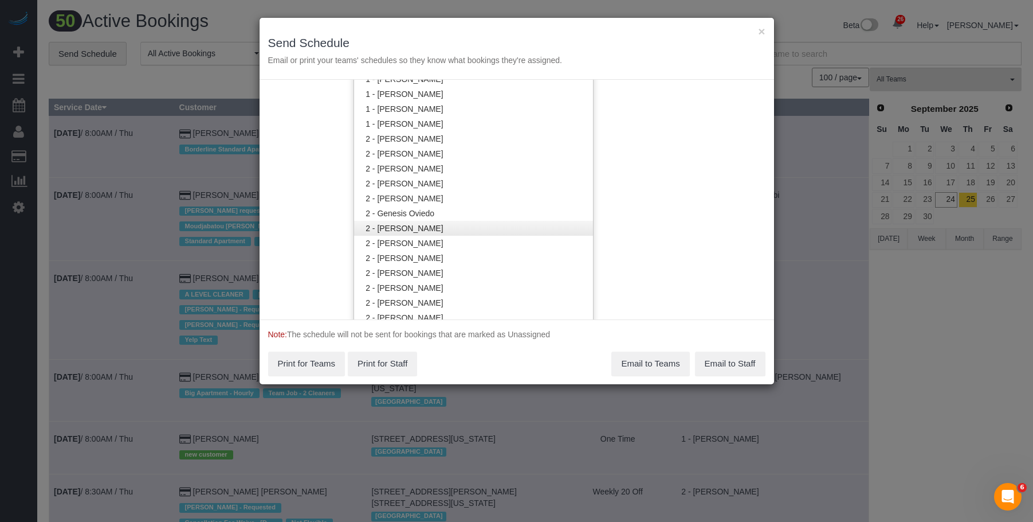
scroll to position [802, 0]
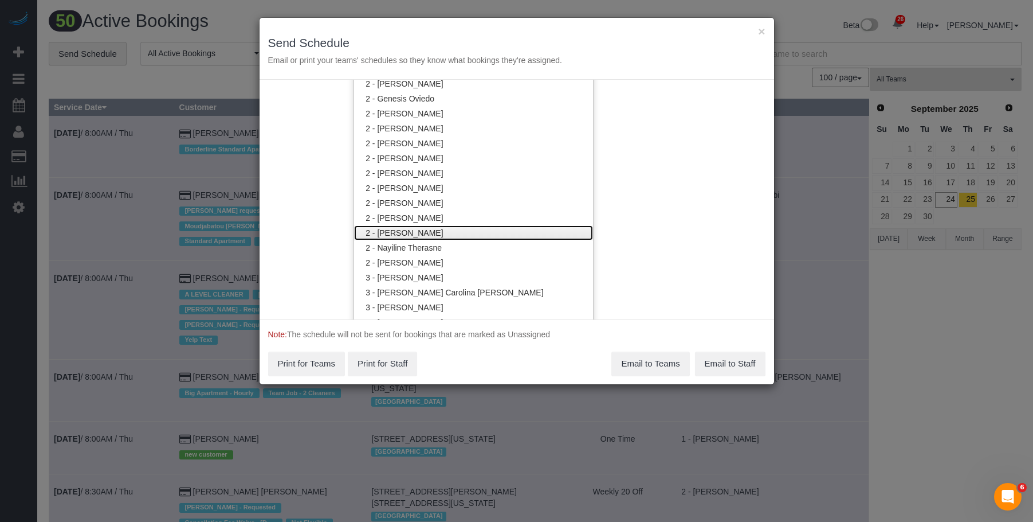
click at [428, 226] on link "2 - [PERSON_NAME]" at bounding box center [473, 232] width 239 height 15
click at [517, 37] on h3 "Send Schedule" at bounding box center [516, 42] width 497 height 13
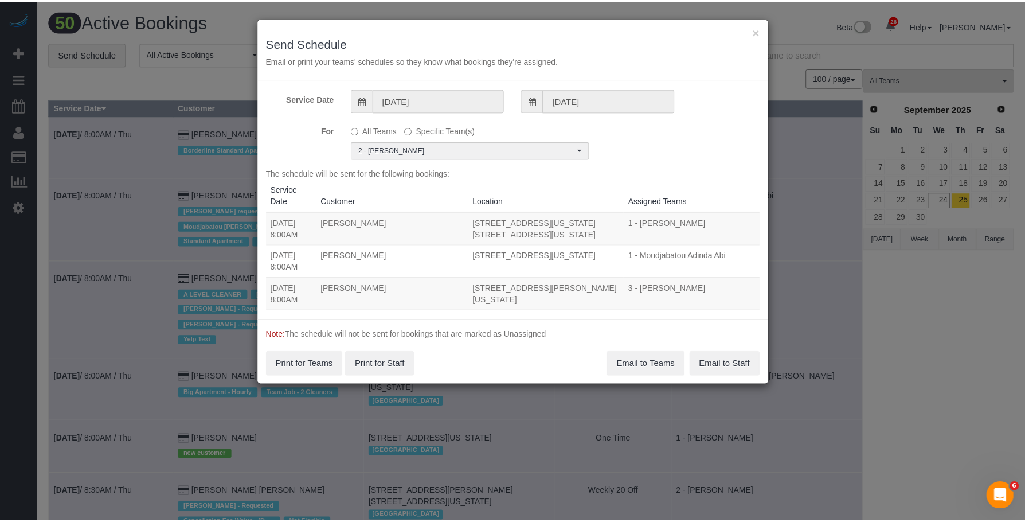
scroll to position [0, 0]
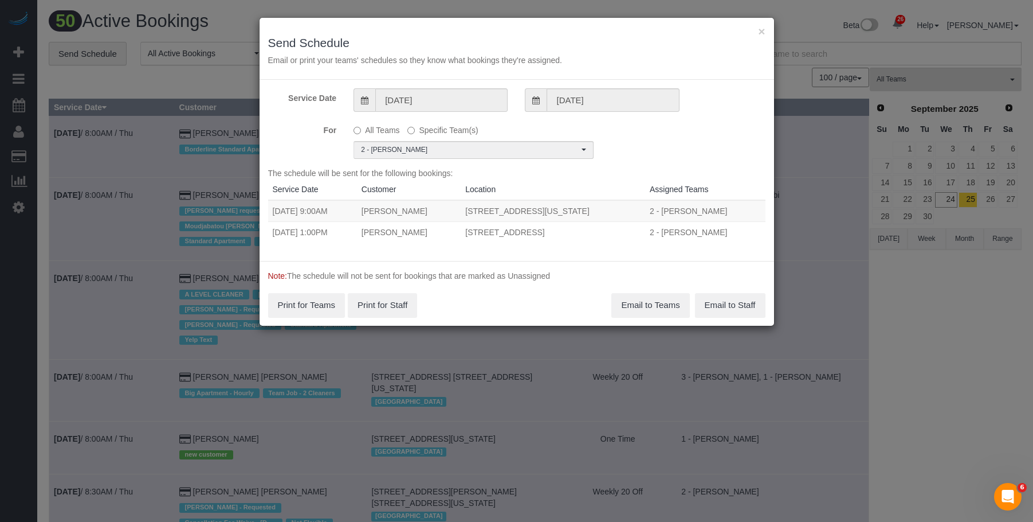
drag, startPoint x: 315, startPoint y: 212, endPoint x: 639, endPoint y: 210, distance: 324.4
click at [639, 210] on tr "09/25/2025 9:00AM Weston Litz 145 West 79th Street, Apt.4b, New York, NY 10024 …" at bounding box center [516, 211] width 497 height 22
copy tr "9:00AM Weston Litz 145 West 79th Street, Apt.4b, New York, NY 10024"
drag, startPoint x: 316, startPoint y: 234, endPoint x: 647, endPoint y: 234, distance: 331.2
click at [647, 234] on tr "09/25/2025 1:00PM Michael Deshmukh 3 Court Square, Unit 532, Long Island City, …" at bounding box center [516, 231] width 497 height 21
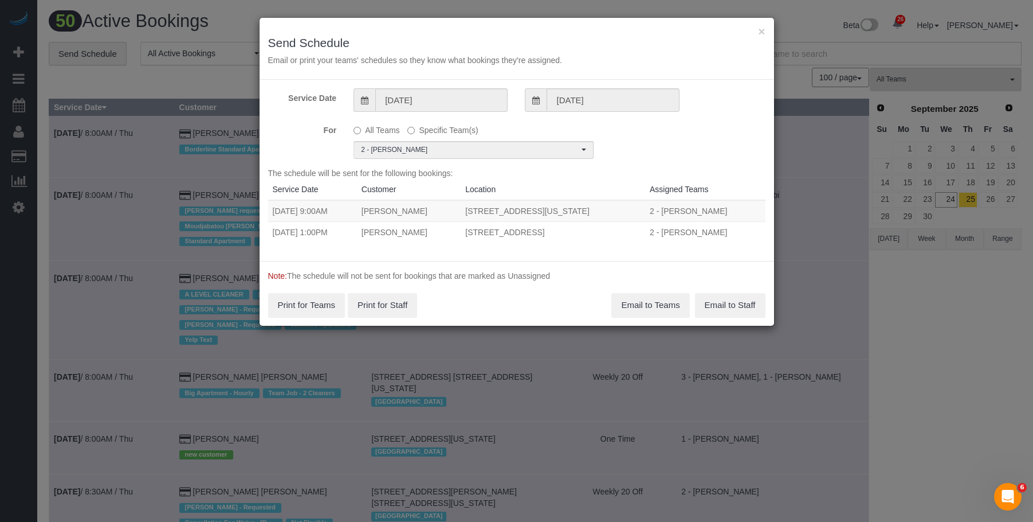
copy tr "1:00PM Michael Deshmukh 3 Court Square, Unit 532, Long Island City, NY 11101"
click at [637, 300] on button "Email to Teams" at bounding box center [650, 305] width 78 height 24
